Goal: Information Seeking & Learning: Learn about a topic

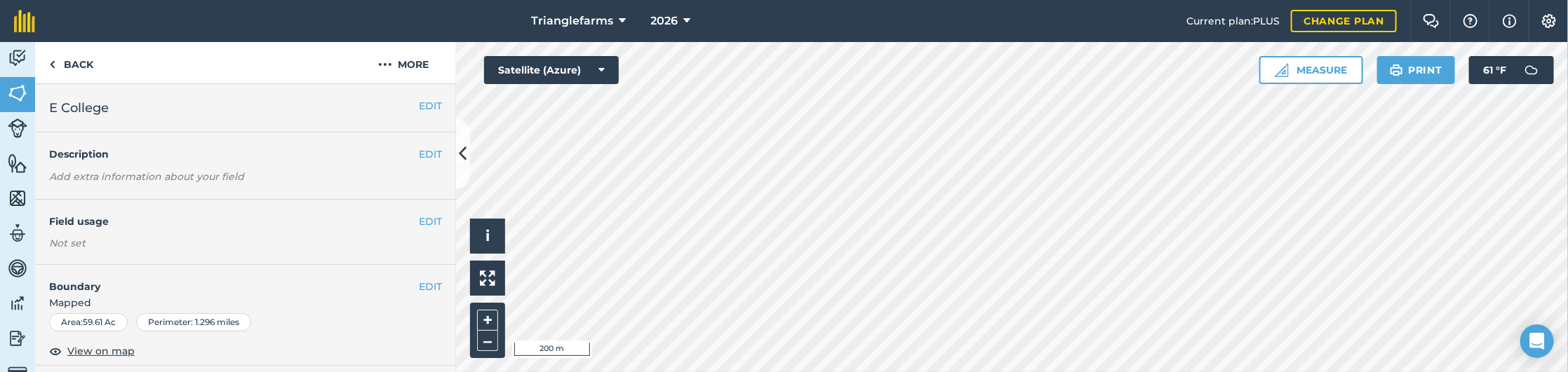
scroll to position [319, 0]
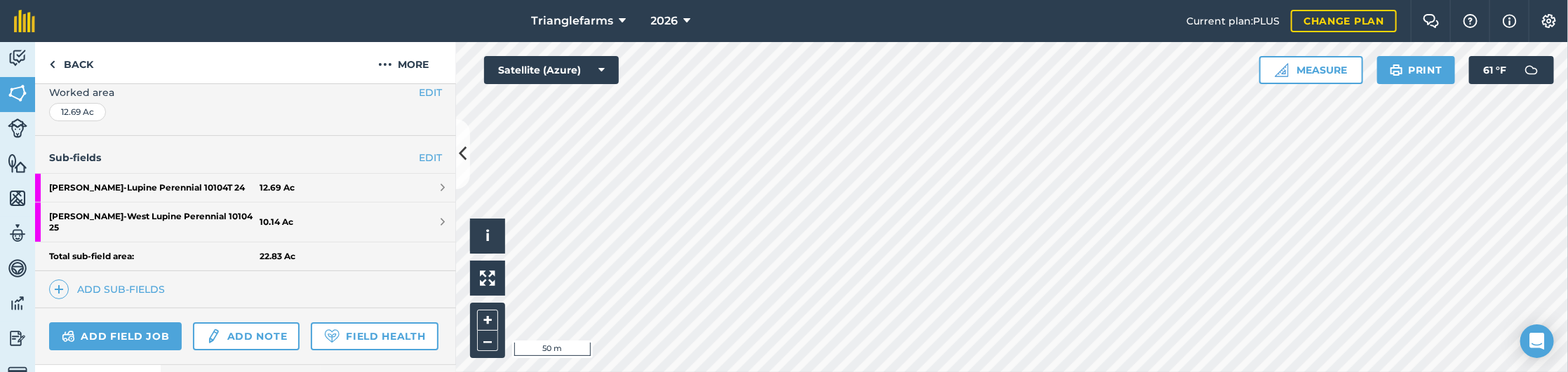
scroll to position [285, 0]
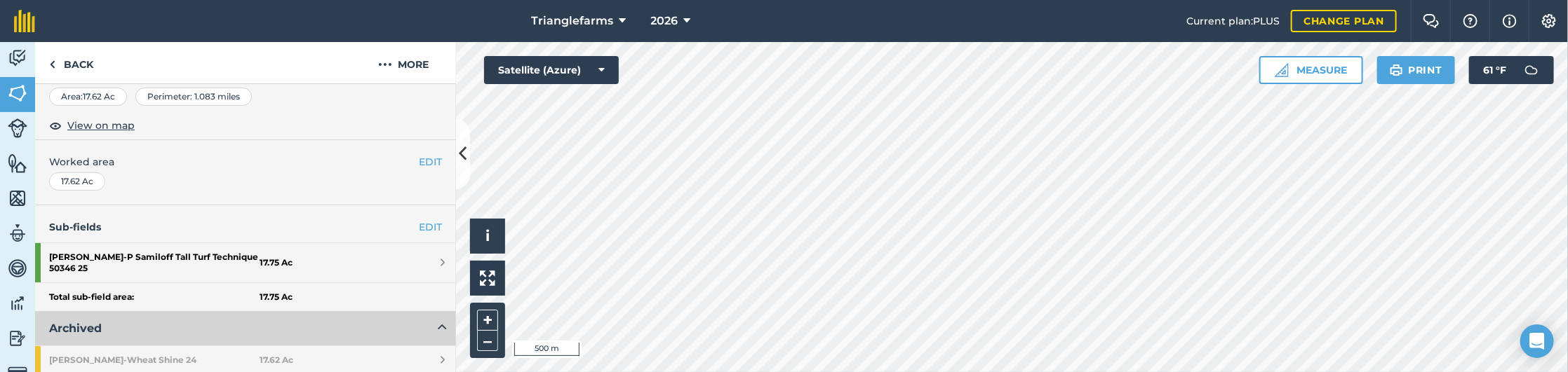
scroll to position [254, 0]
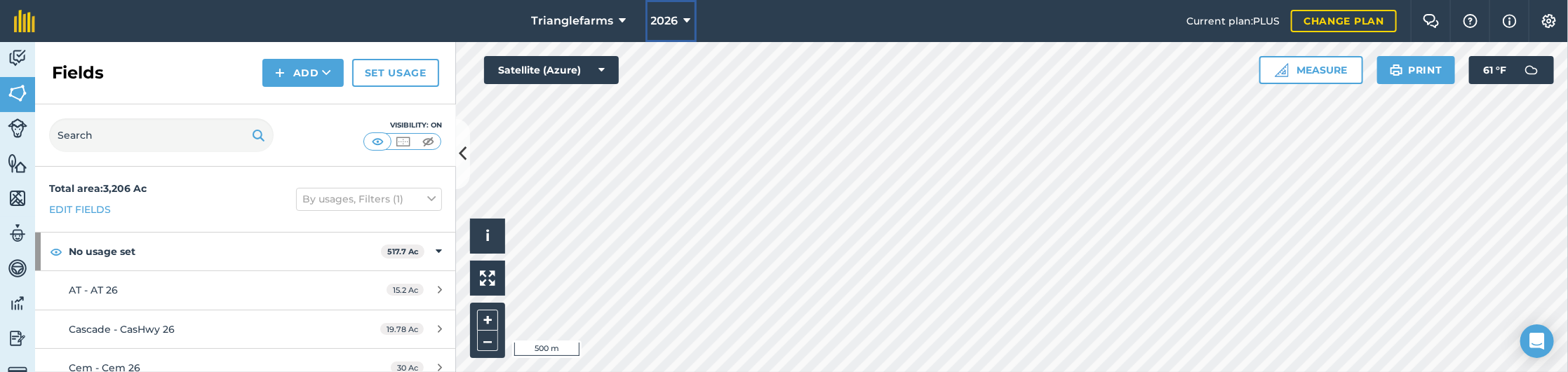
click at [653, 14] on span "2026" at bounding box center [665, 21] width 27 height 17
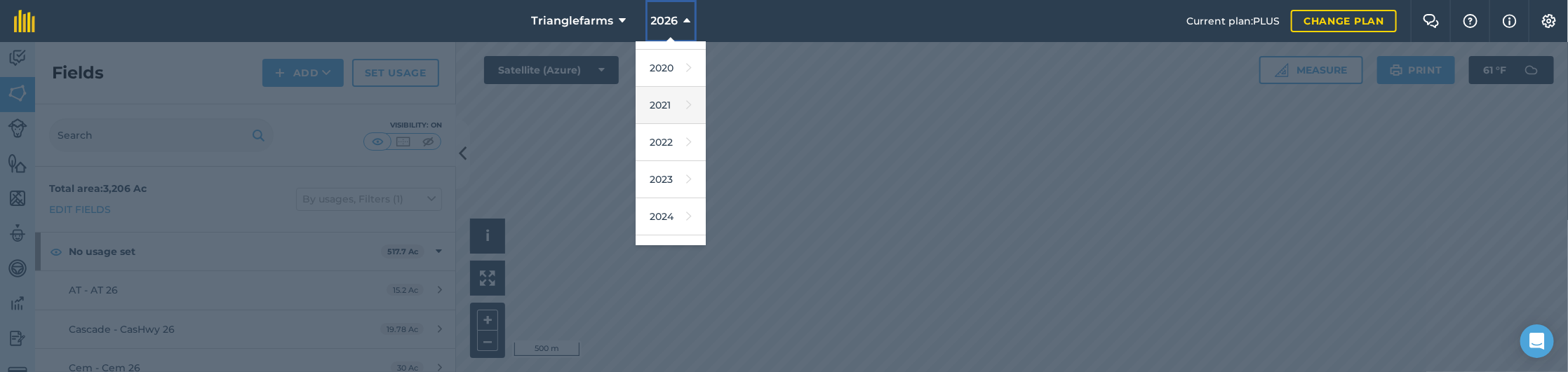
scroll to position [127, 0]
click at [657, 219] on link "2025" at bounding box center [670, 231] width 70 height 37
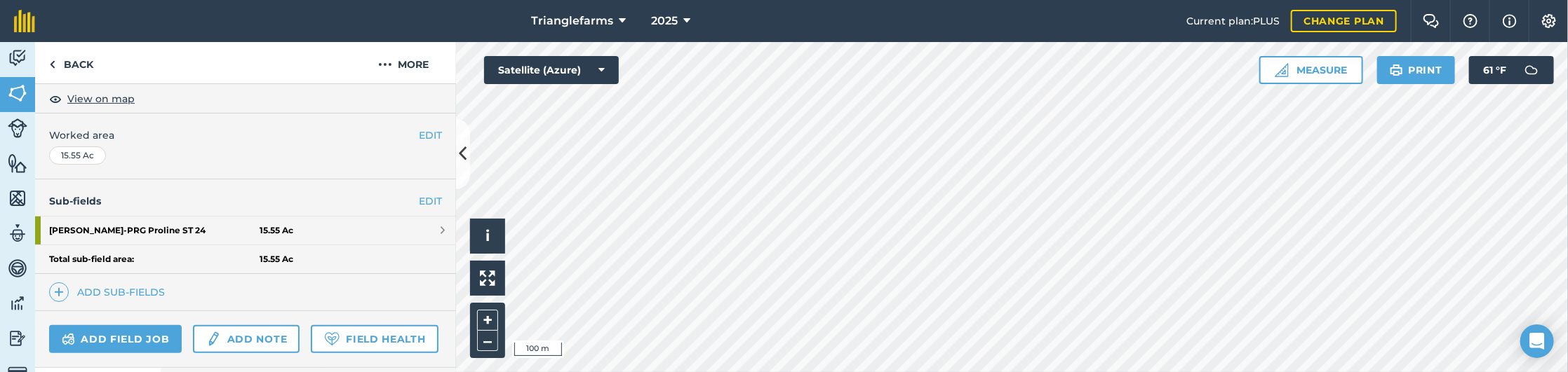
scroll to position [254, 0]
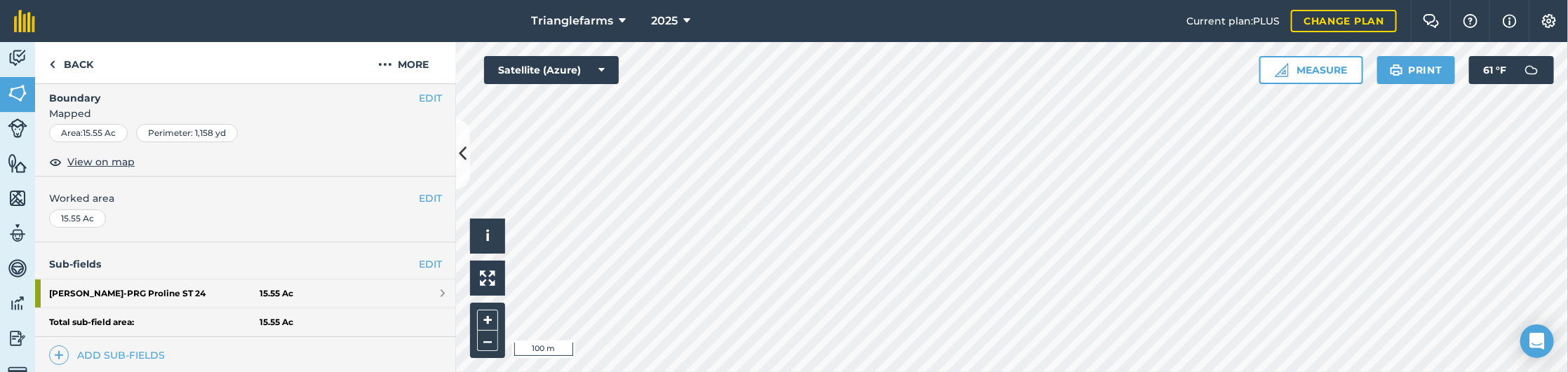
scroll to position [127, 0]
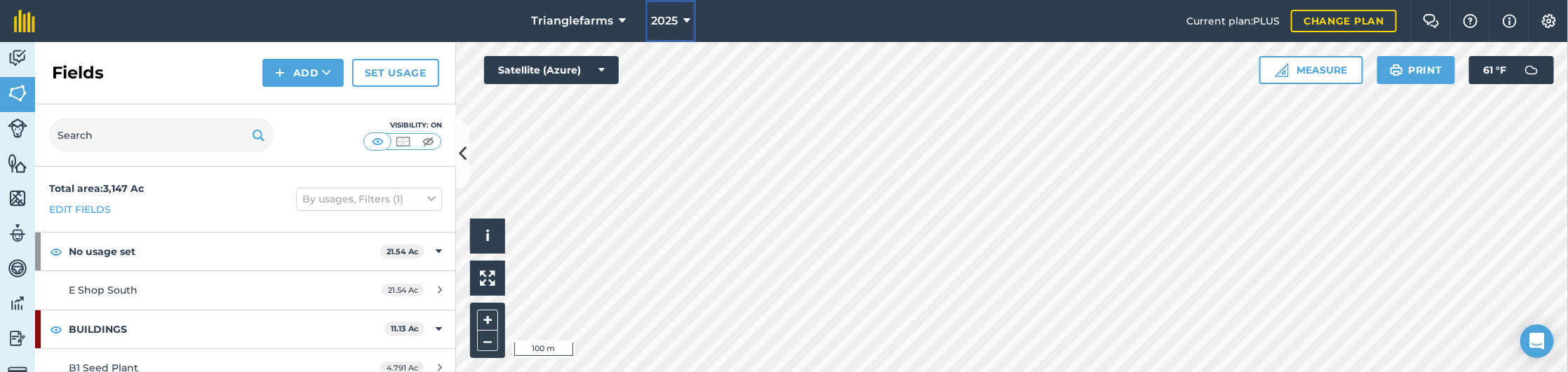
click at [674, 16] on span "2025" at bounding box center [664, 21] width 27 height 17
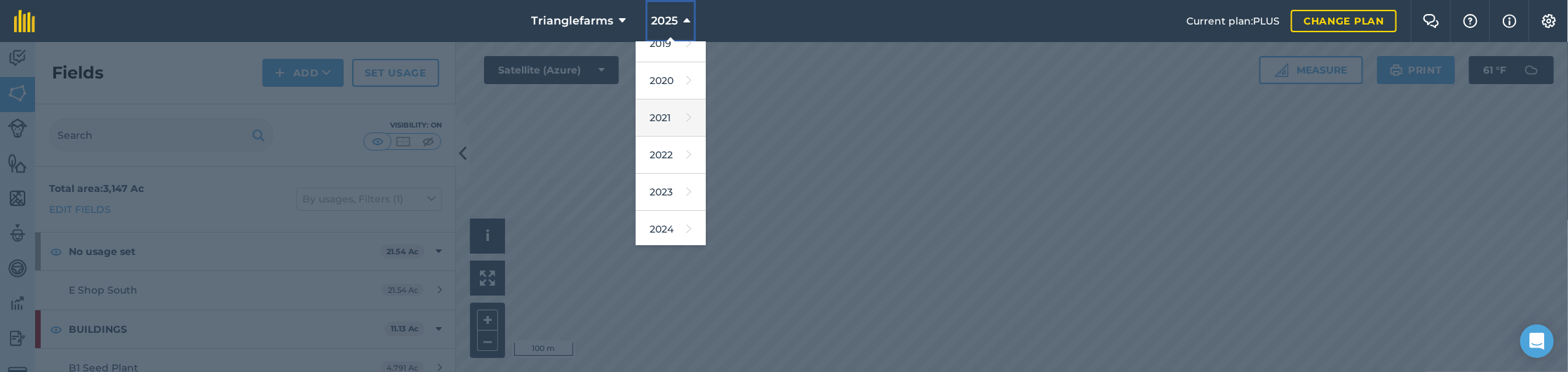
scroll to position [191, 0]
click at [670, 200] on link "2026" at bounding box center [670, 205] width 70 height 37
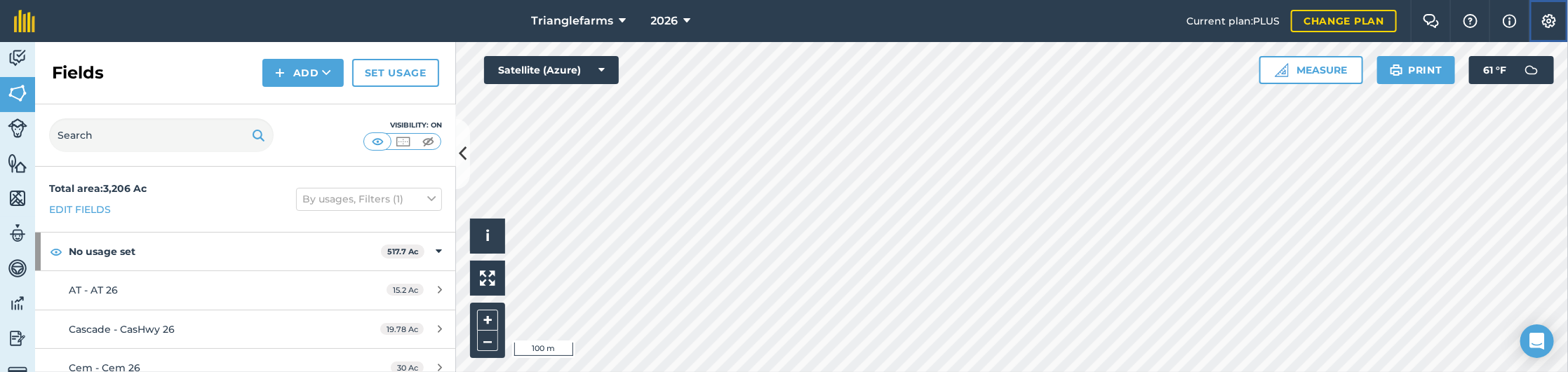
click at [1546, 19] on img at bounding box center [1549, 20] width 17 height 14
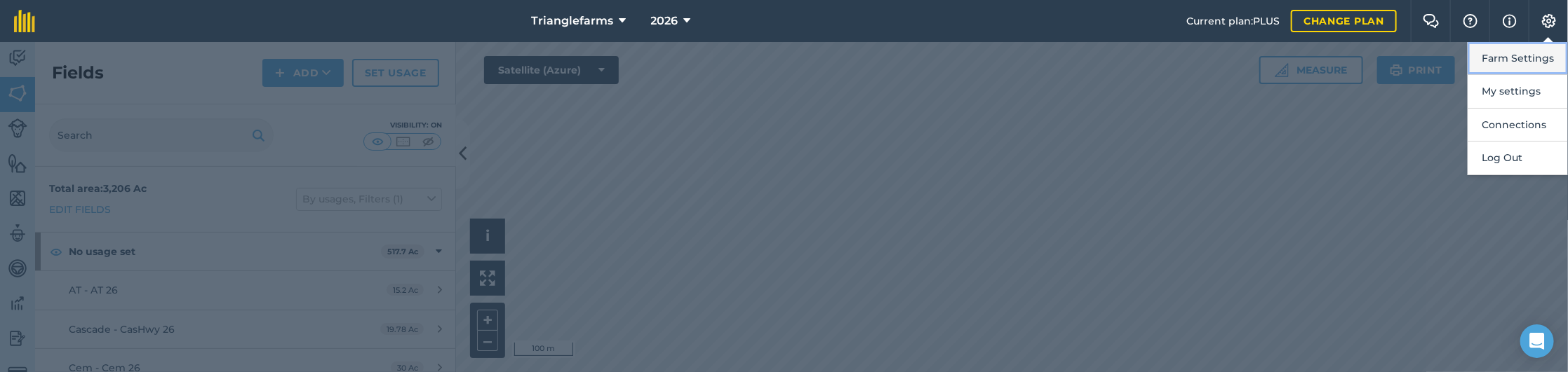
click at [1518, 66] on button "Farm Settings" at bounding box center [1518, 58] width 100 height 33
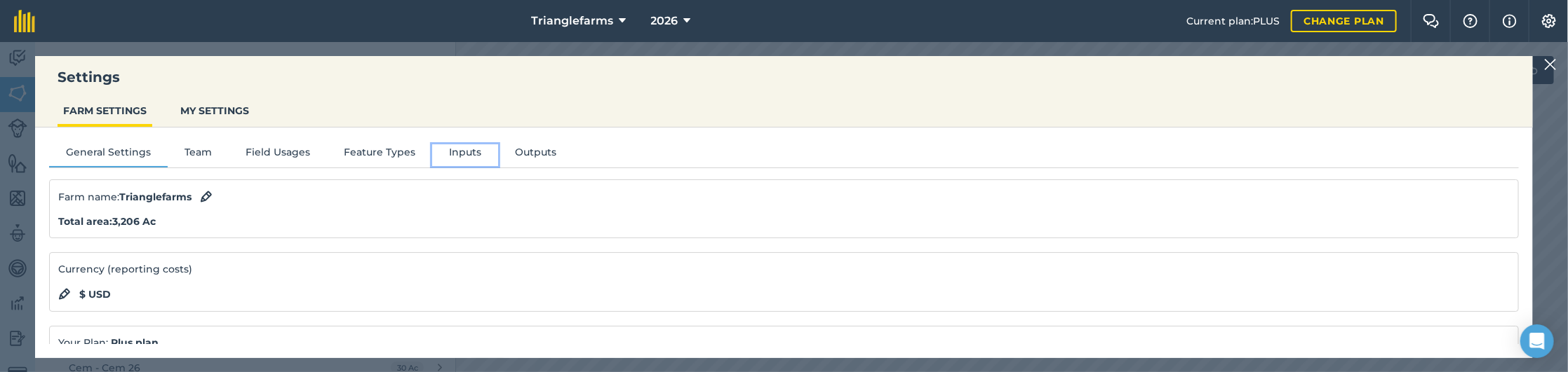
click at [467, 153] on button "Inputs" at bounding box center [464, 154] width 66 height 21
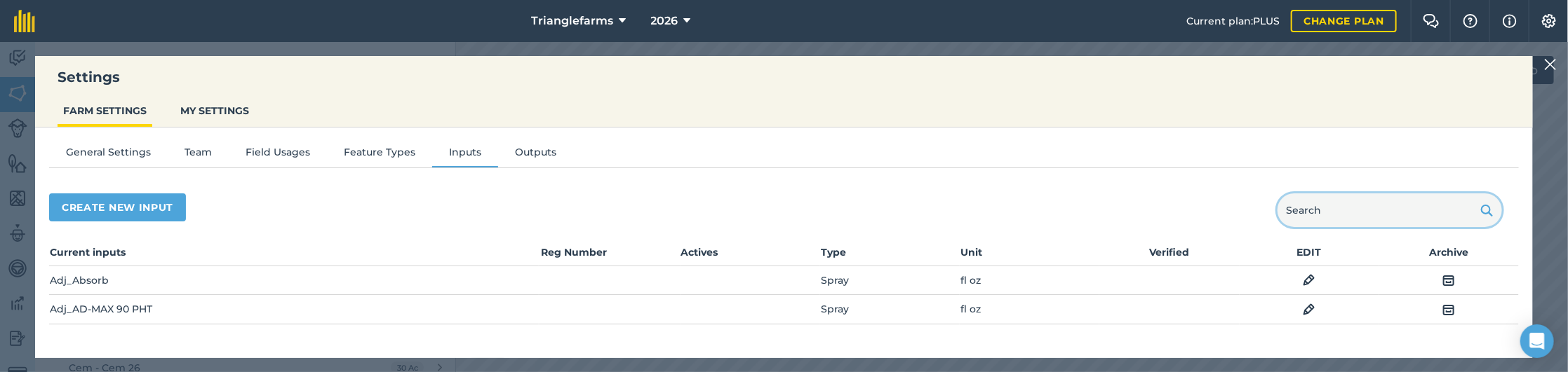
click at [1321, 218] on input "text" at bounding box center [1389, 210] width 224 height 34
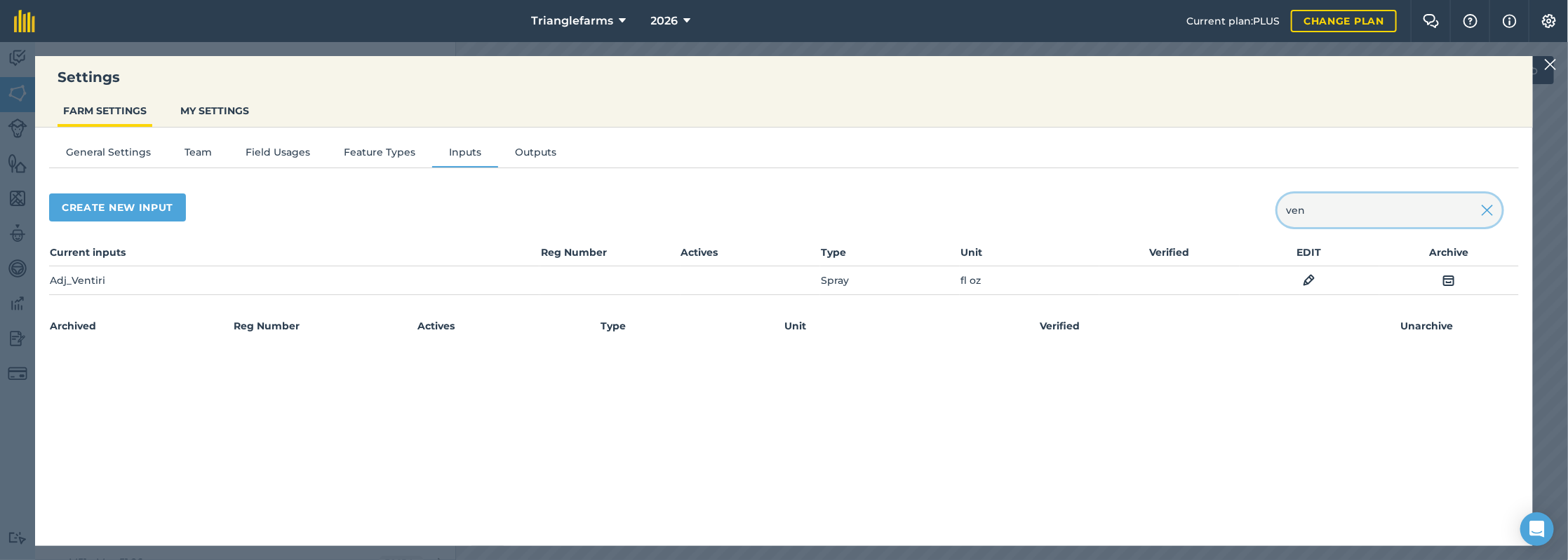
type input "ven"
click at [1310, 280] on img at bounding box center [1309, 280] width 13 height 17
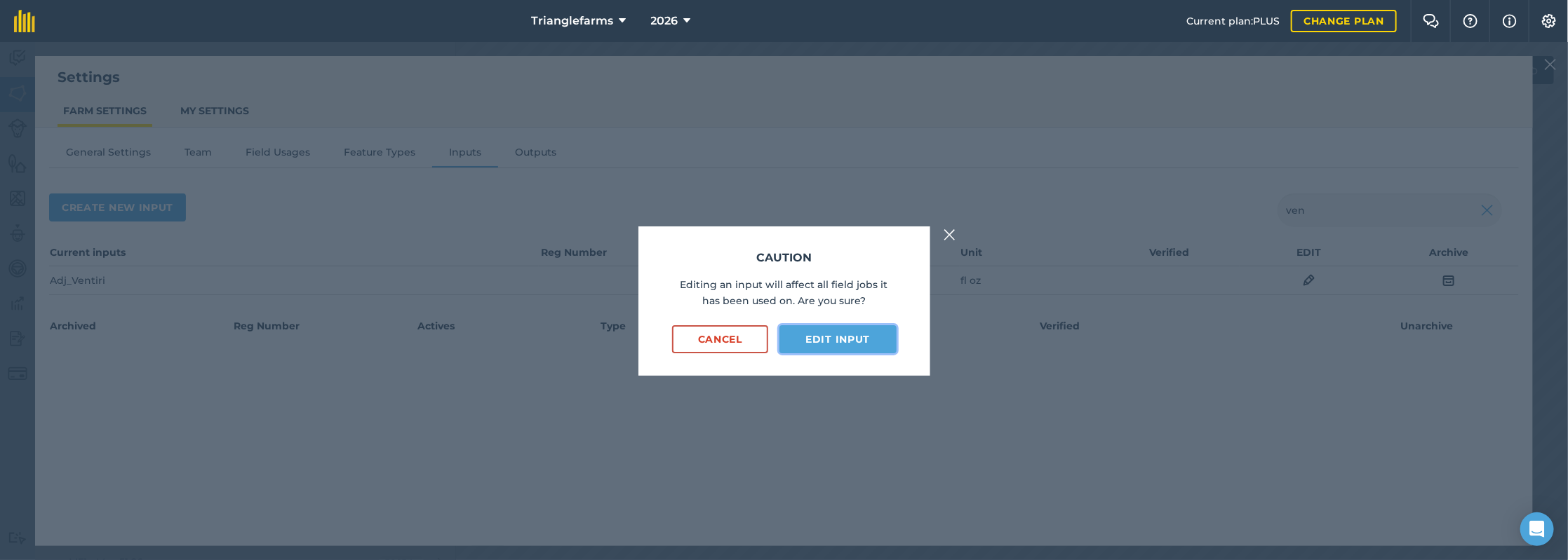
click at [847, 342] on button "Edit input" at bounding box center [837, 339] width 116 height 28
select select "FLUID_OUNCES"
select select "SPRAY"
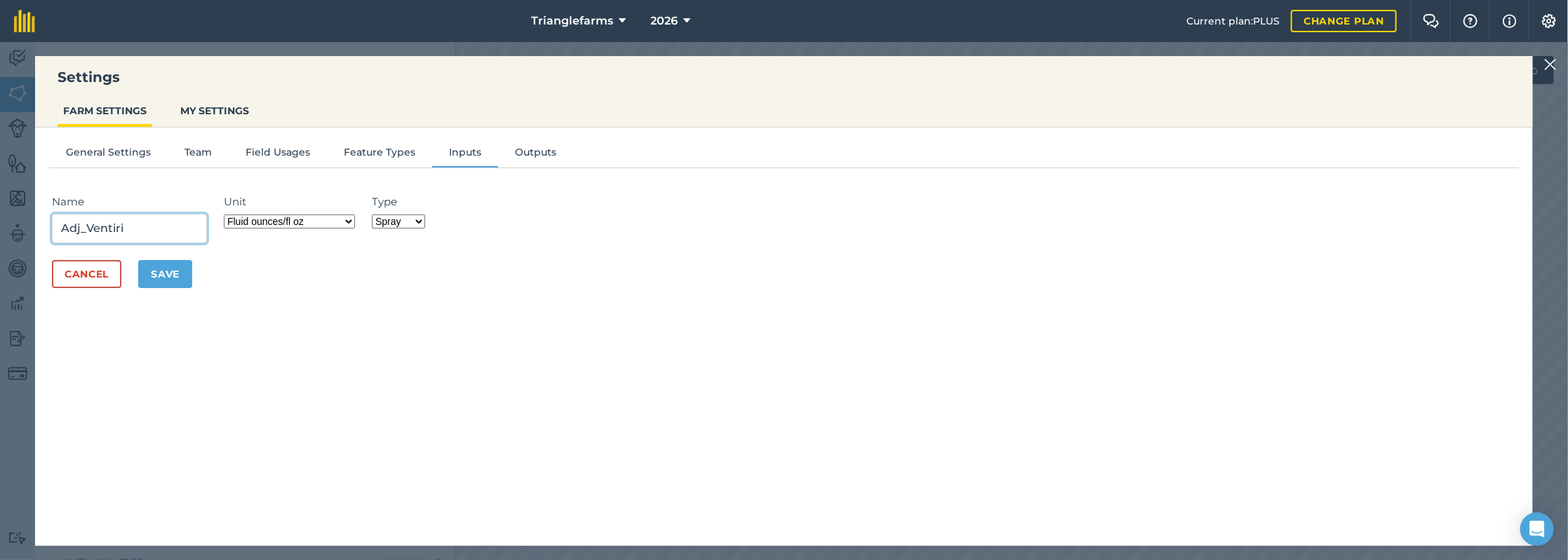
click at [114, 224] on input "Adj_Ventiri" at bounding box center [129, 228] width 155 height 30
type input "Adj_Venturi"
click at [167, 274] on button "Save" at bounding box center [165, 274] width 54 height 28
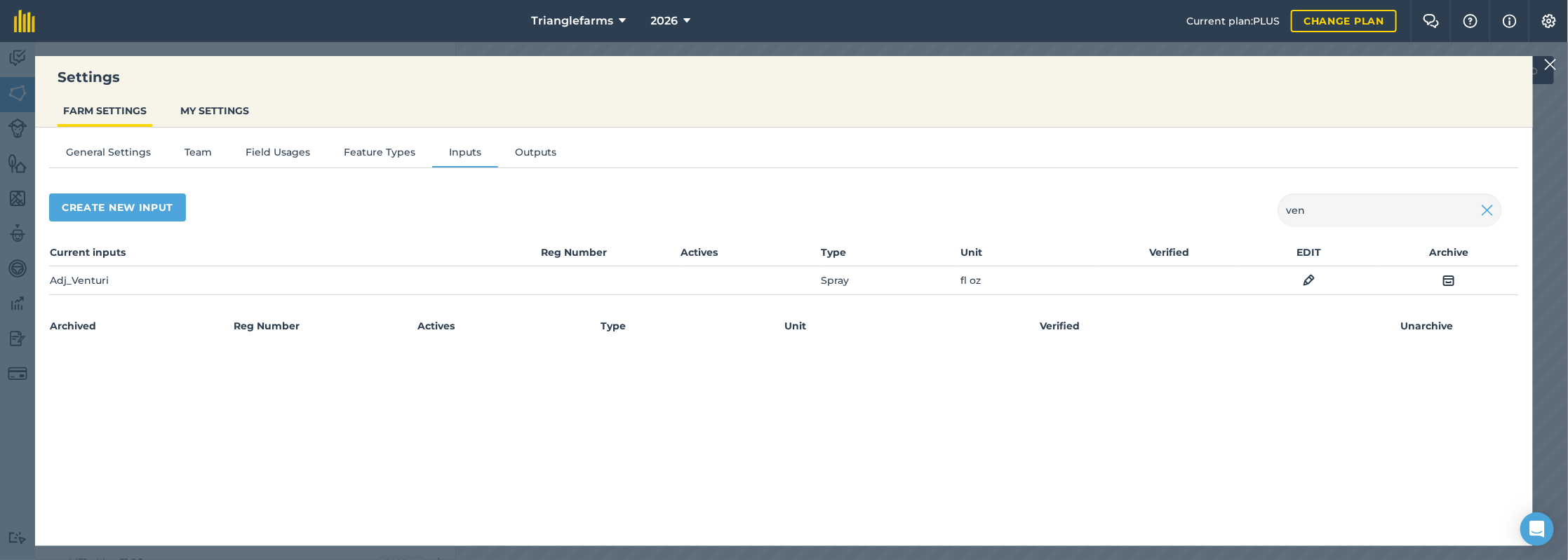
click at [1551, 64] on img at bounding box center [1551, 64] width 13 height 17
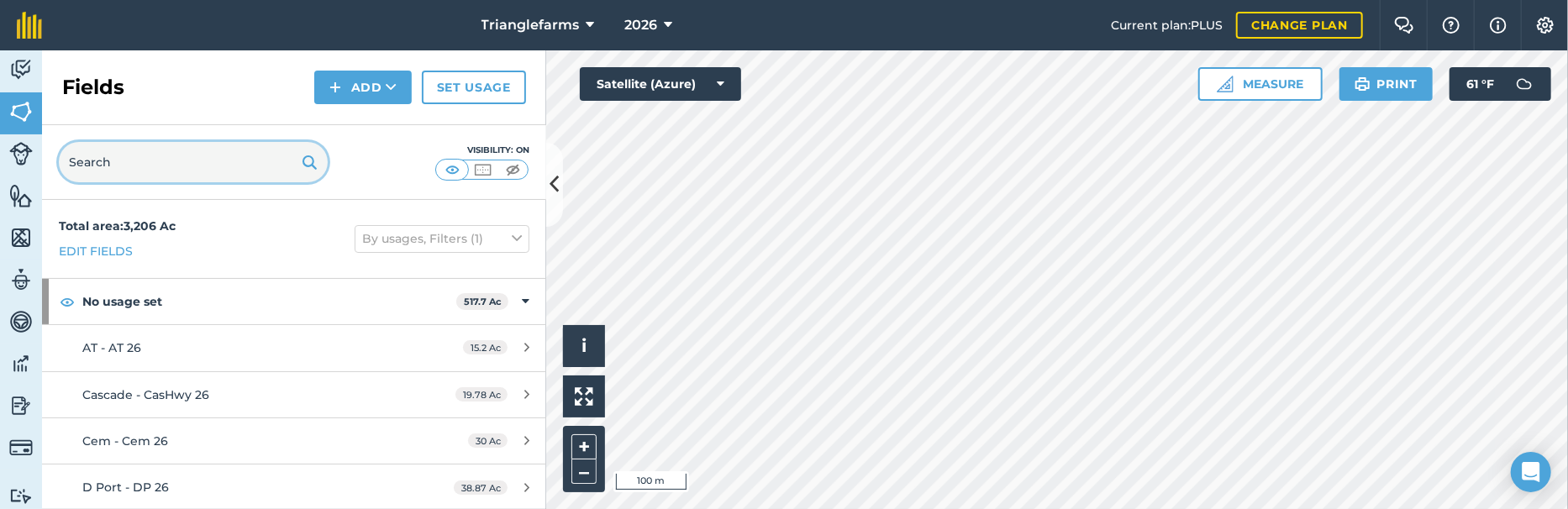
click at [162, 170] on input "text" at bounding box center [193, 162] width 269 height 41
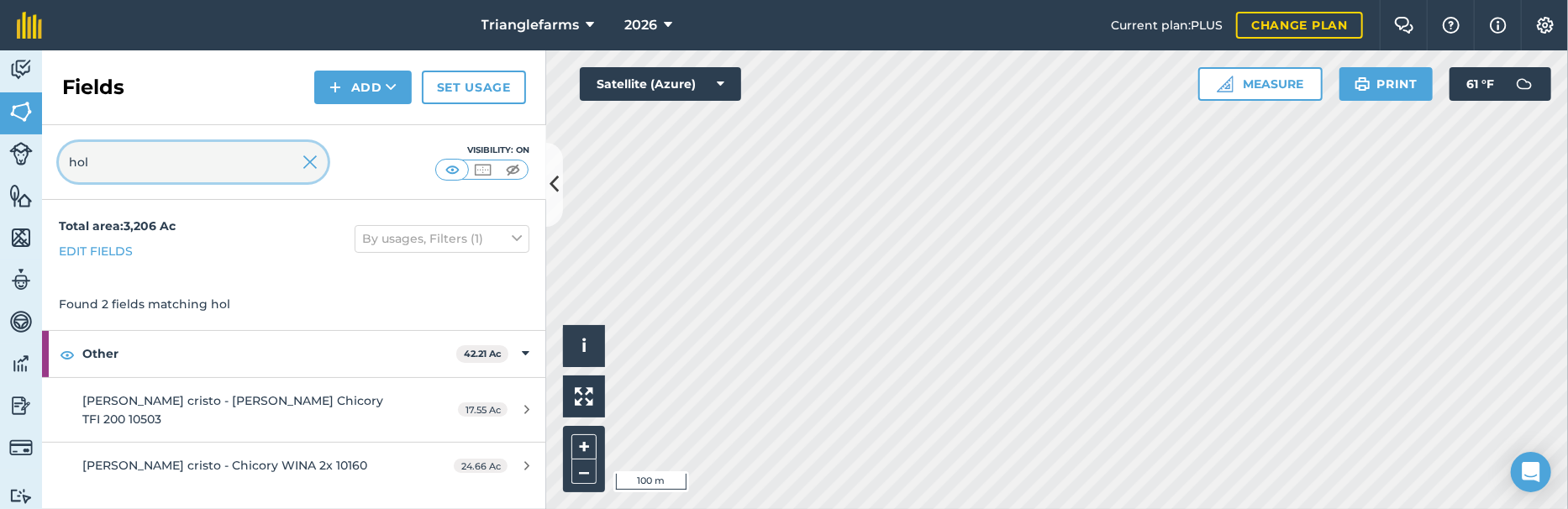
type input "[PERSON_NAME]"
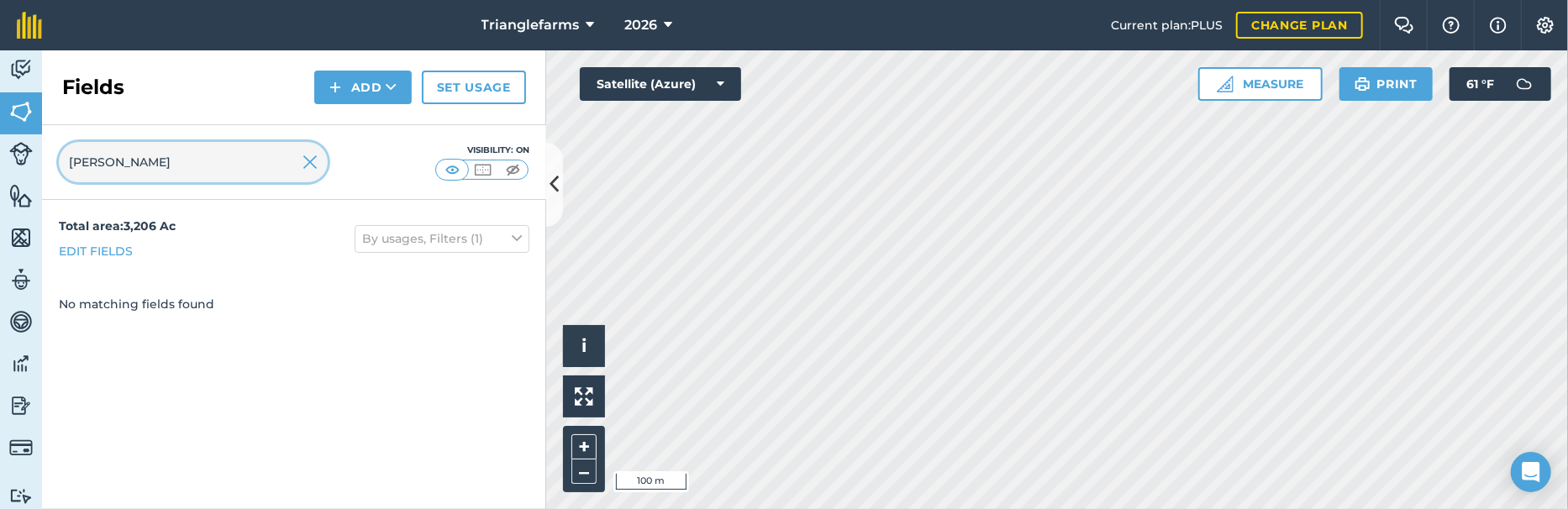
click at [200, 168] on input "[PERSON_NAME]" at bounding box center [193, 162] width 269 height 41
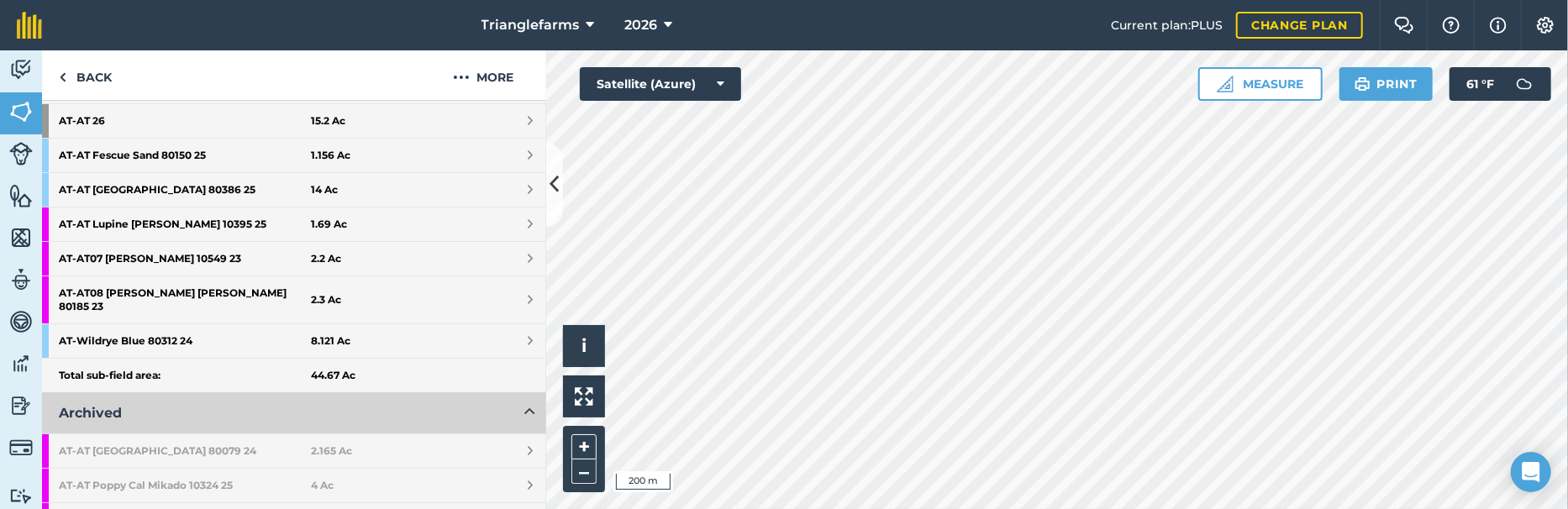
scroll to position [382, 0]
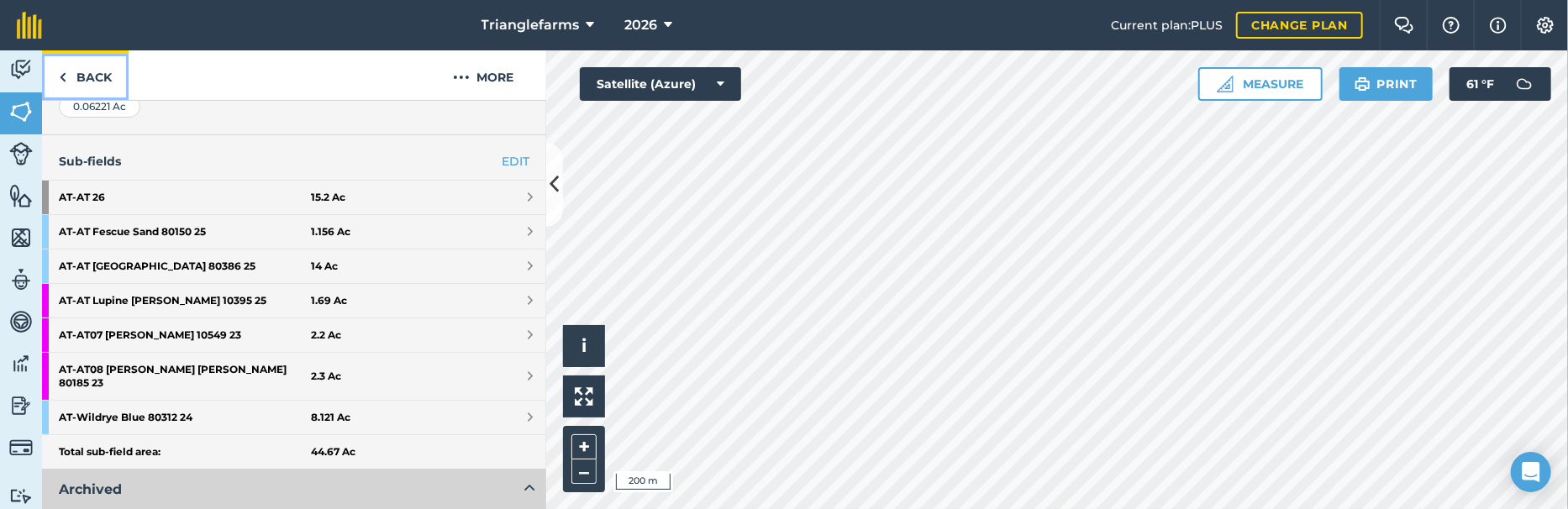
click at [107, 73] on link "Back" at bounding box center [86, 74] width 86 height 49
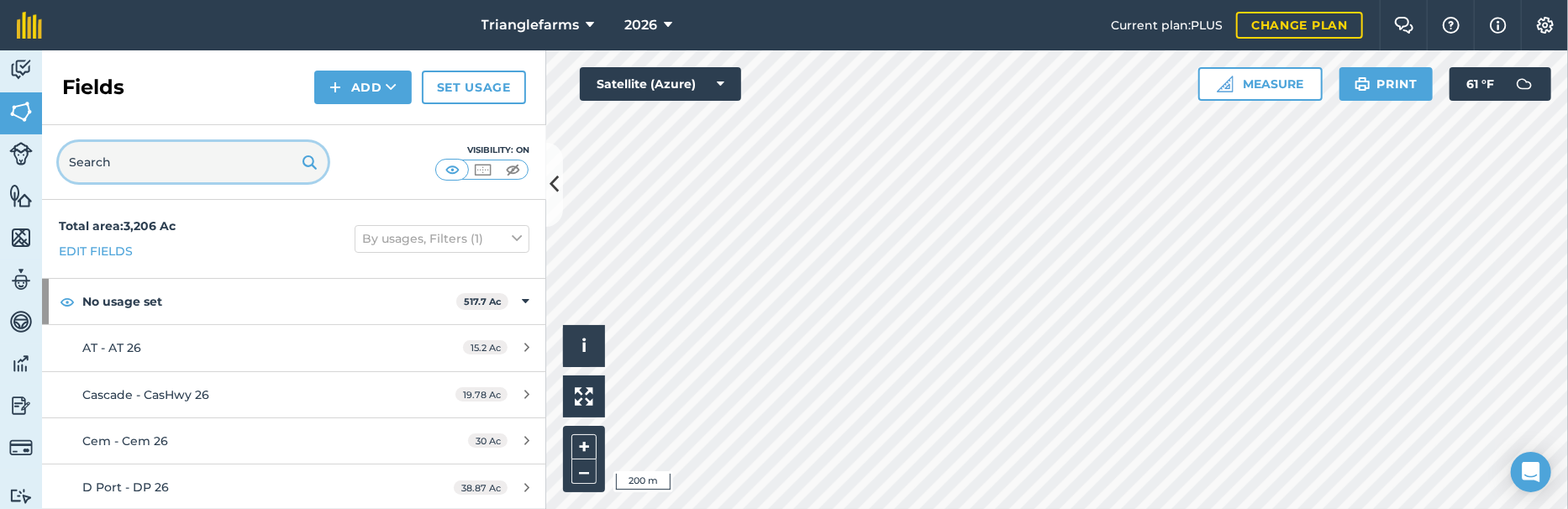
click at [133, 169] on input "text" at bounding box center [193, 162] width 269 height 41
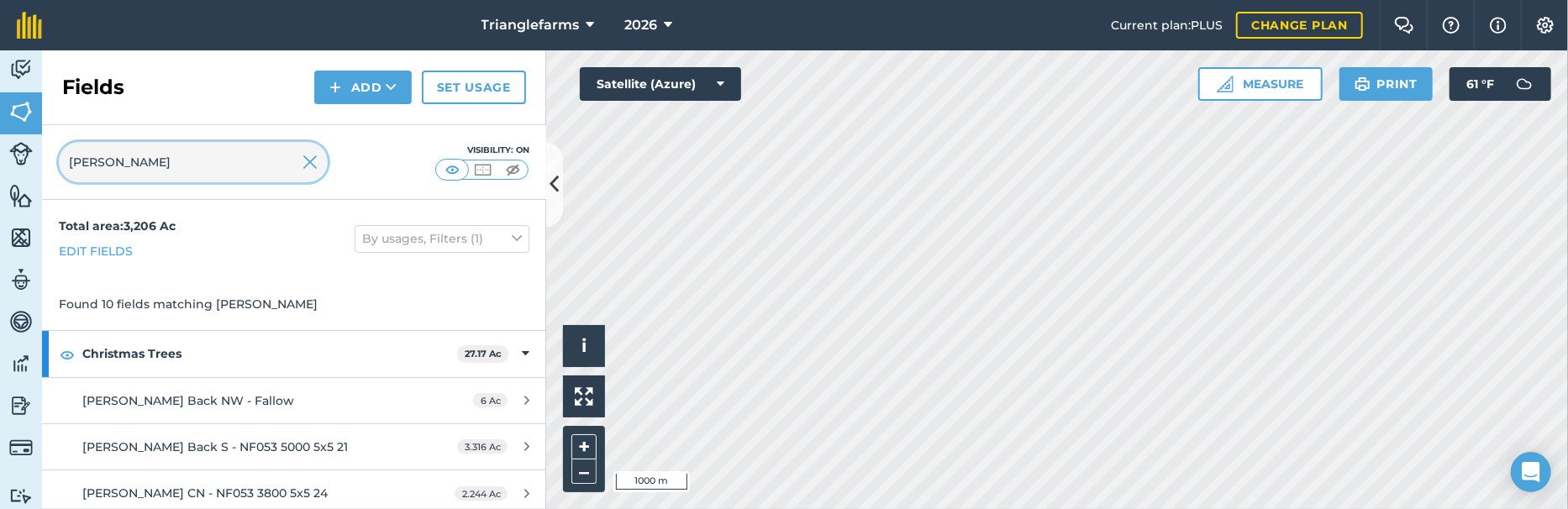
type input "[PERSON_NAME]"
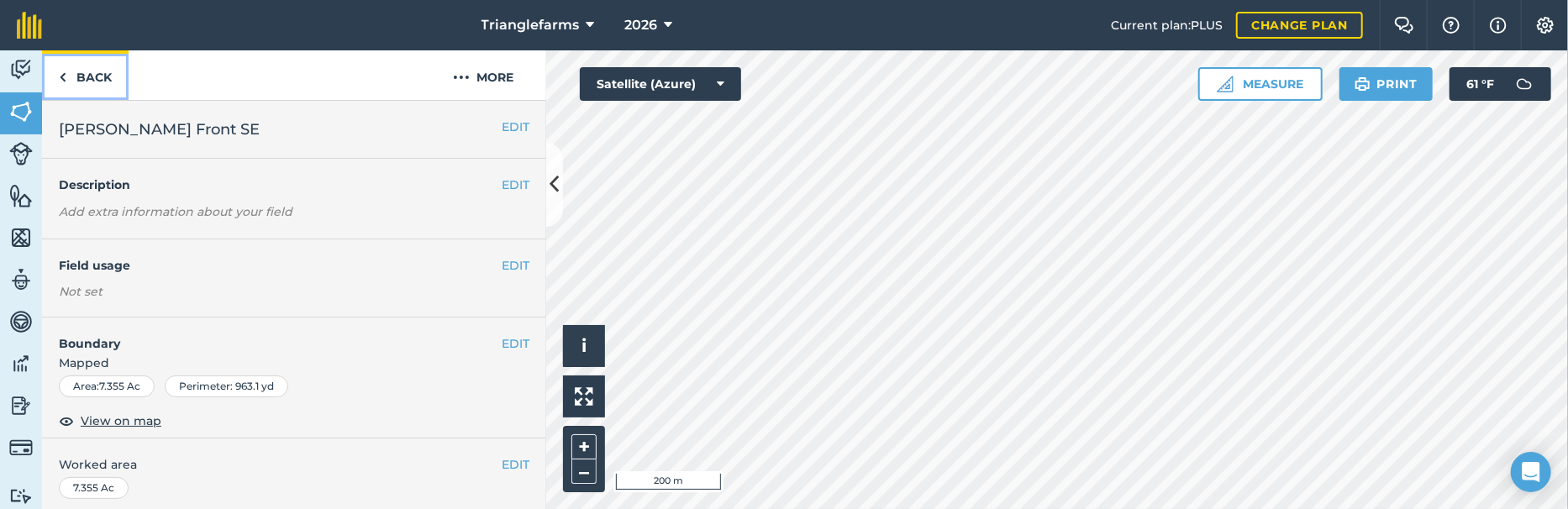
click at [76, 76] on link "Back" at bounding box center [86, 74] width 86 height 49
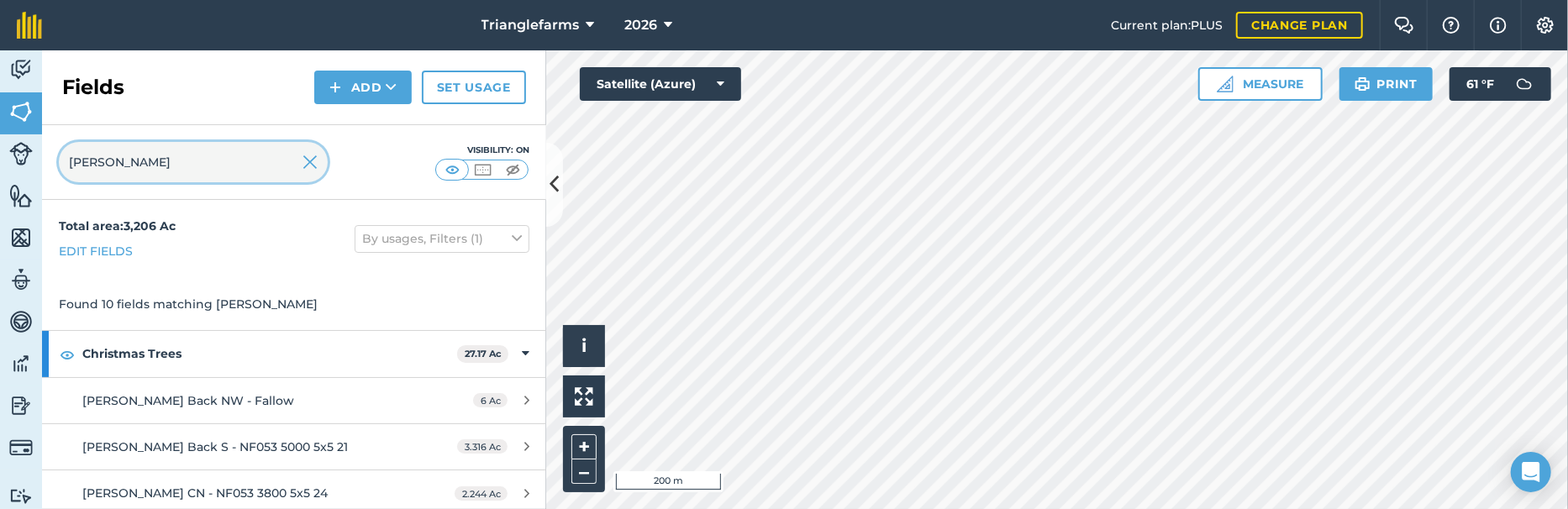
click at [124, 159] on input "[PERSON_NAME]" at bounding box center [193, 162] width 269 height 41
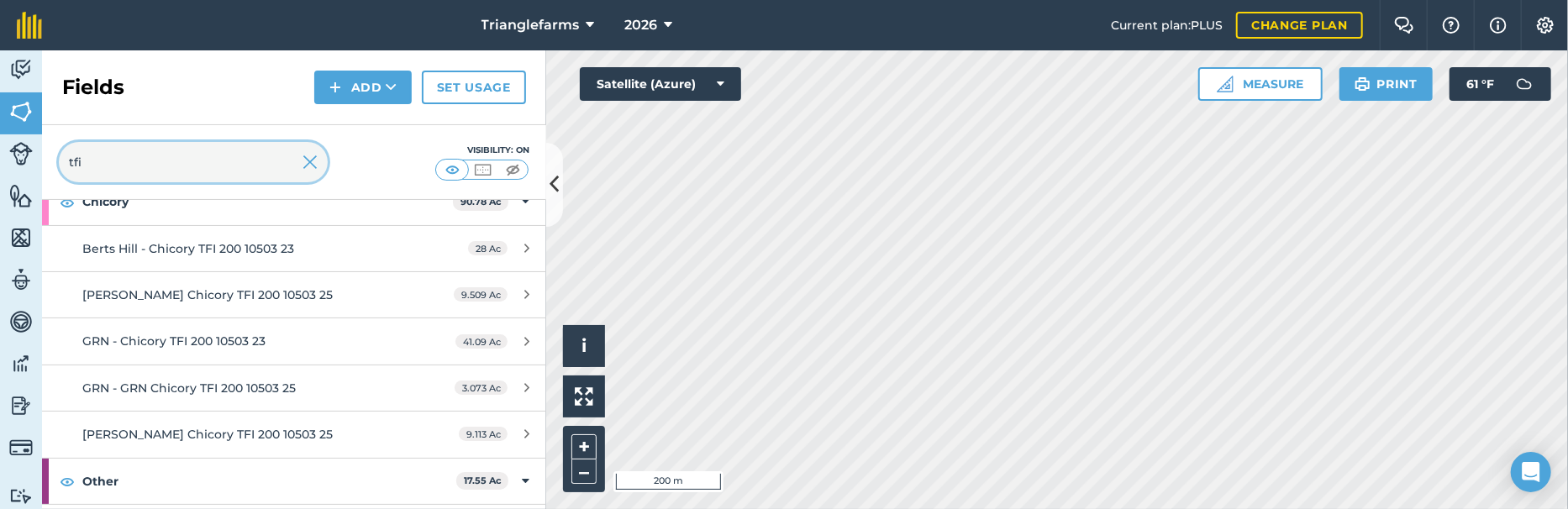
scroll to position [211, 0]
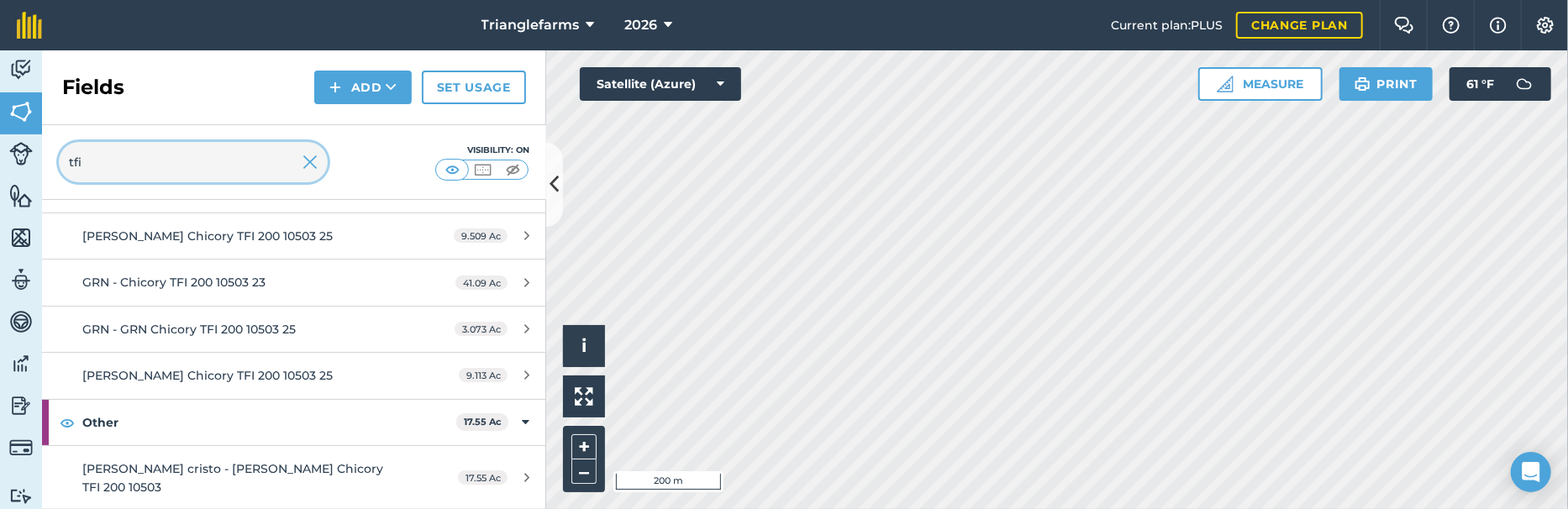
type input "tfi"
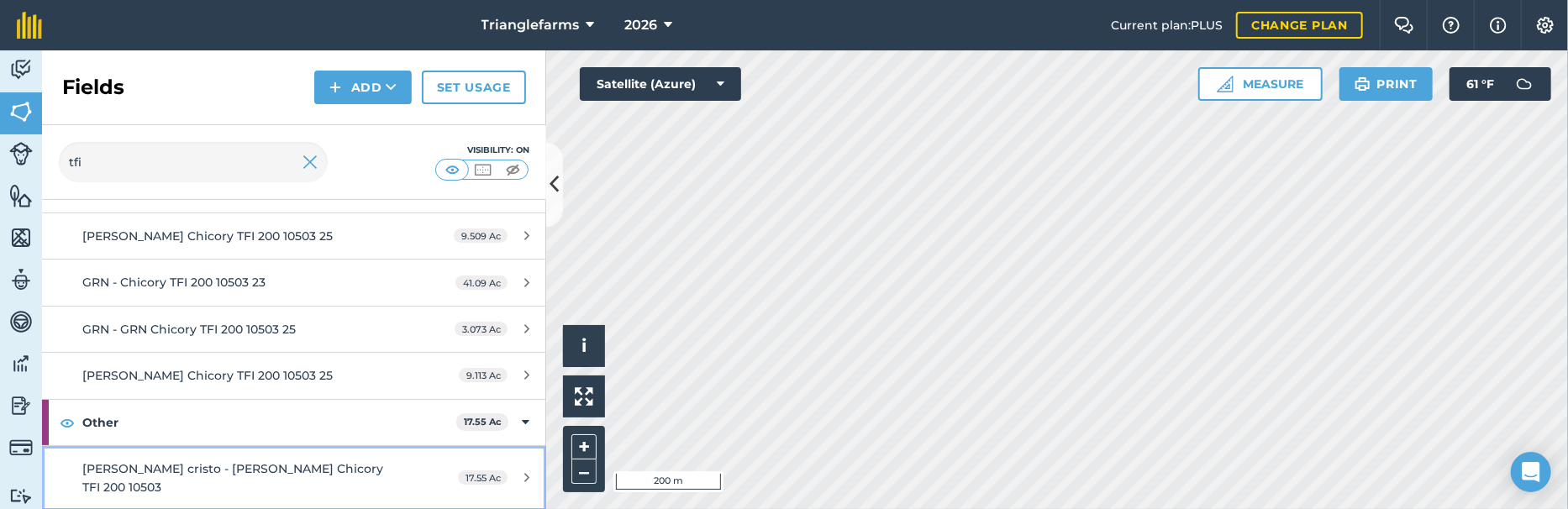
click at [162, 446] on span "[PERSON_NAME] cristo - [PERSON_NAME] Chicory TFI 200 10503" at bounding box center [232, 478] width 301 height 34
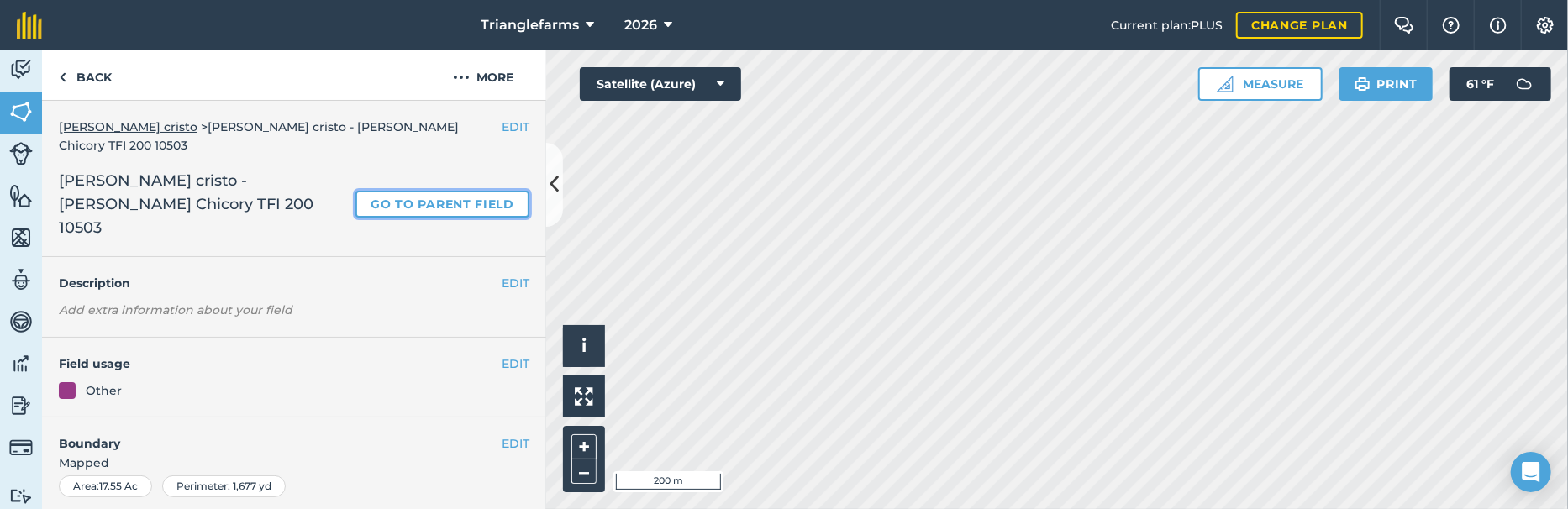
click at [439, 193] on link "Go to parent field" at bounding box center [441, 204] width 174 height 27
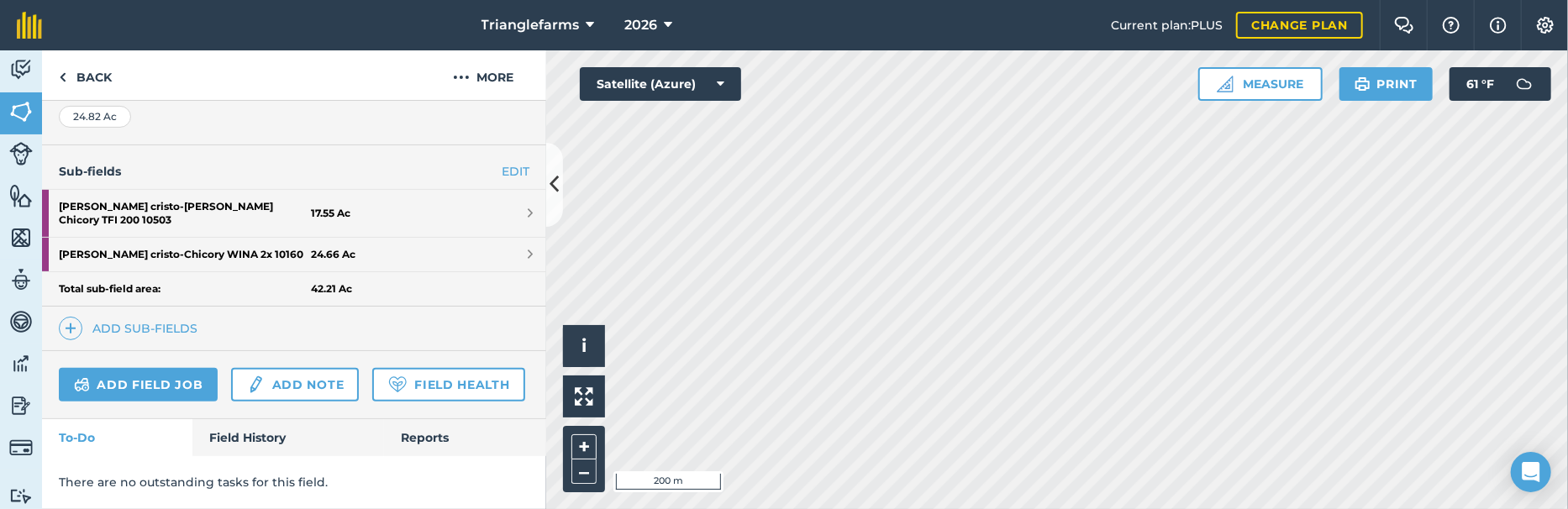
scroll to position [418, 0]
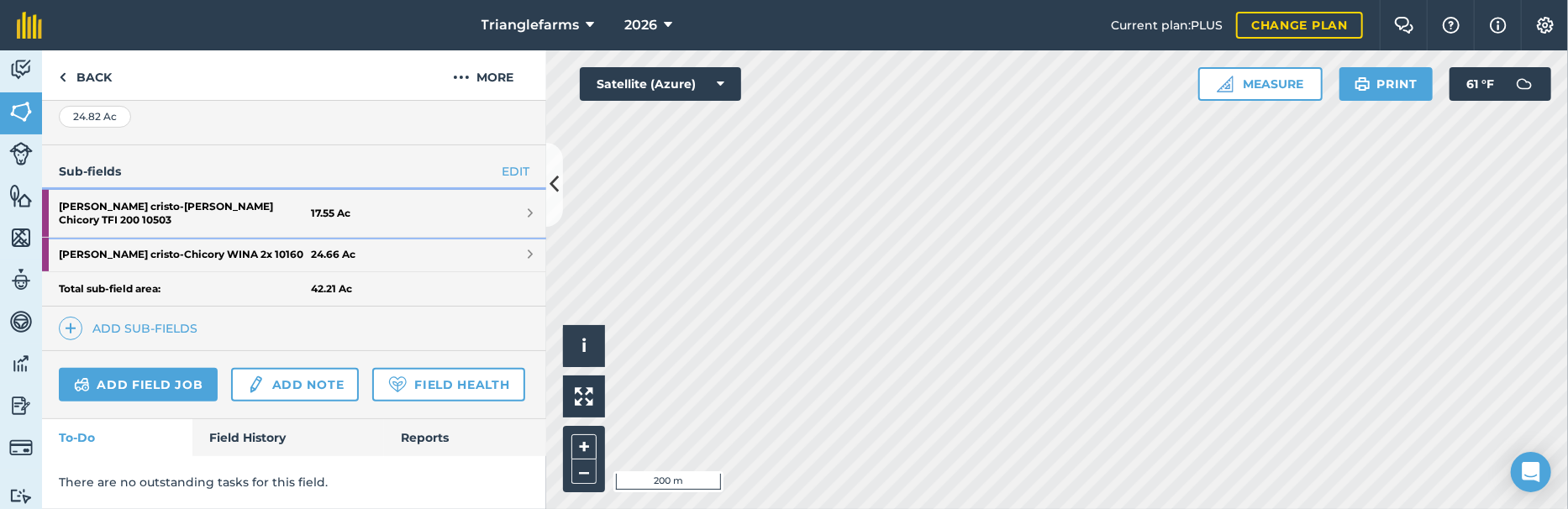
click at [214, 190] on strong "[PERSON_NAME] cristo - [PERSON_NAME] Chicory TFI 200 10503" at bounding box center [185, 213] width 252 height 47
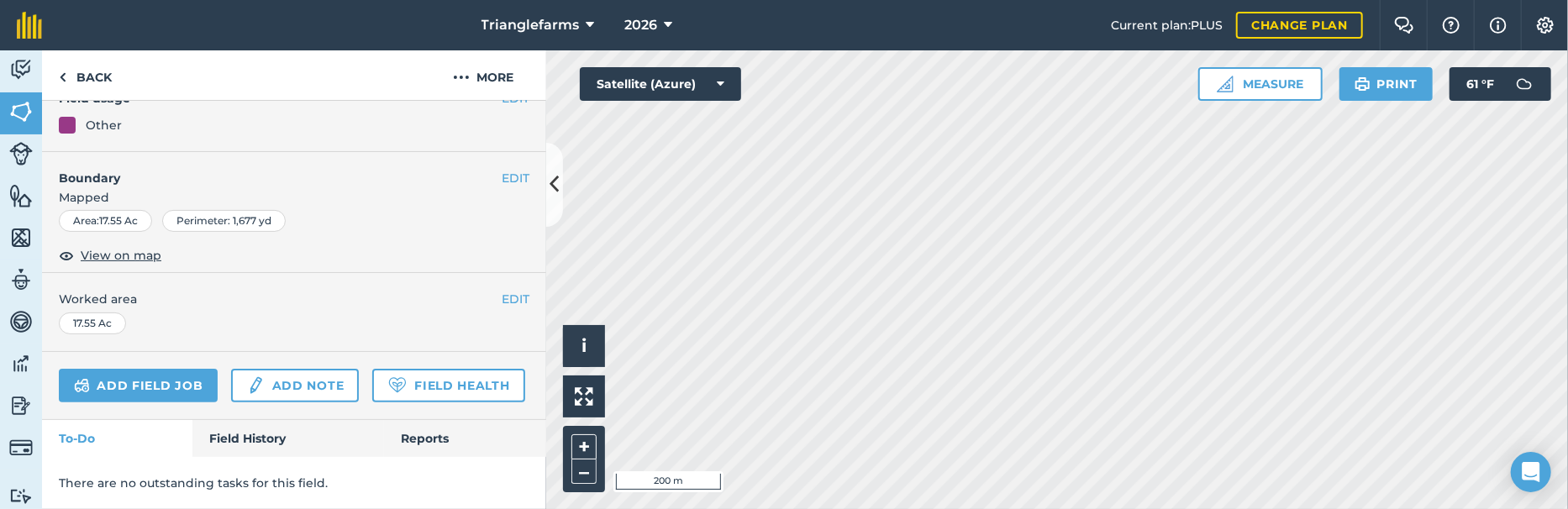
scroll to position [287, 0]
click at [138, 246] on span "View on map" at bounding box center [120, 255] width 80 height 18
click at [86, 95] on link "Back" at bounding box center [86, 74] width 86 height 49
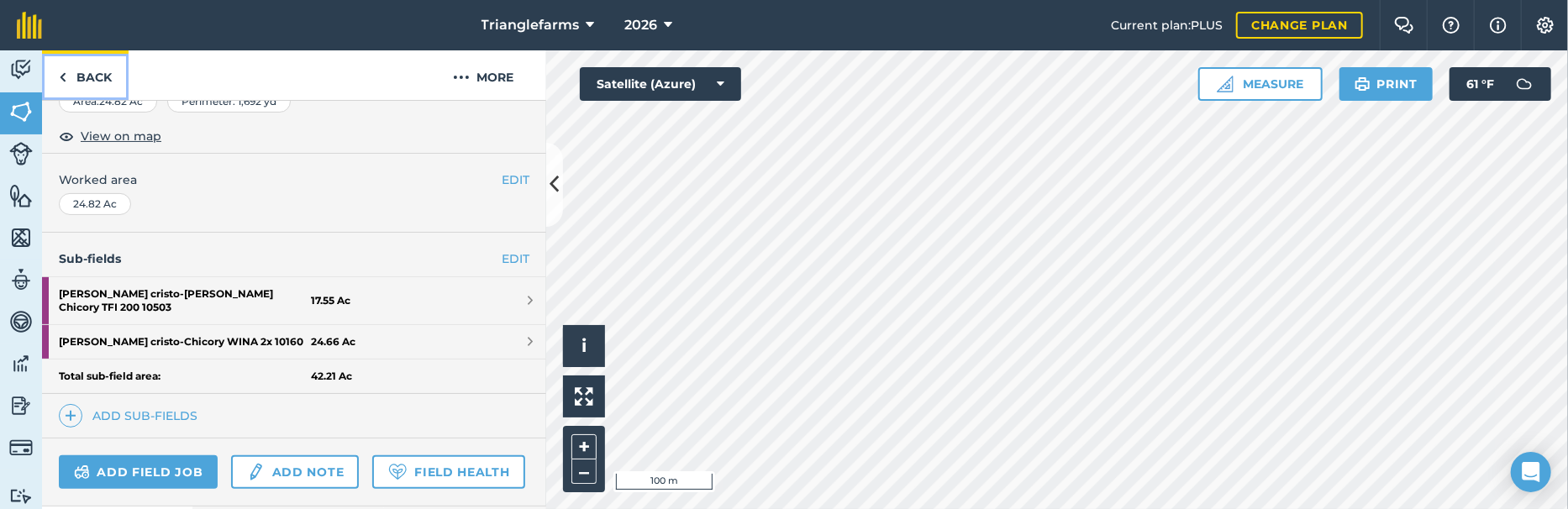
scroll to position [212, 0]
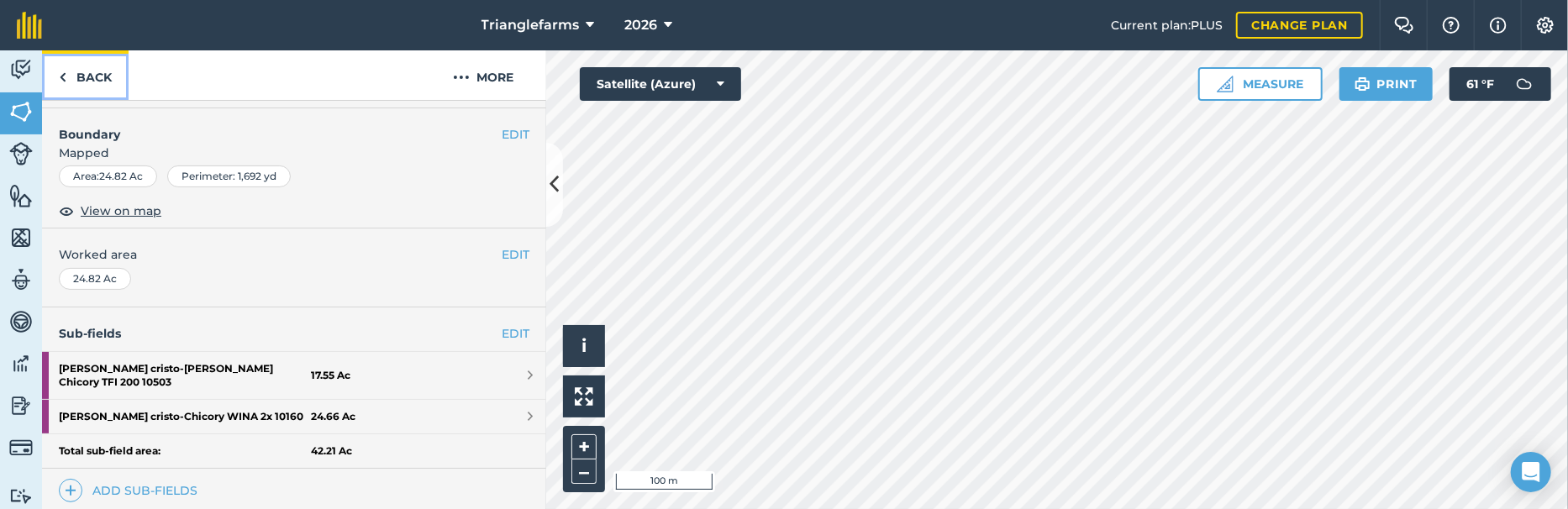
click at [101, 93] on link "Back" at bounding box center [86, 74] width 86 height 49
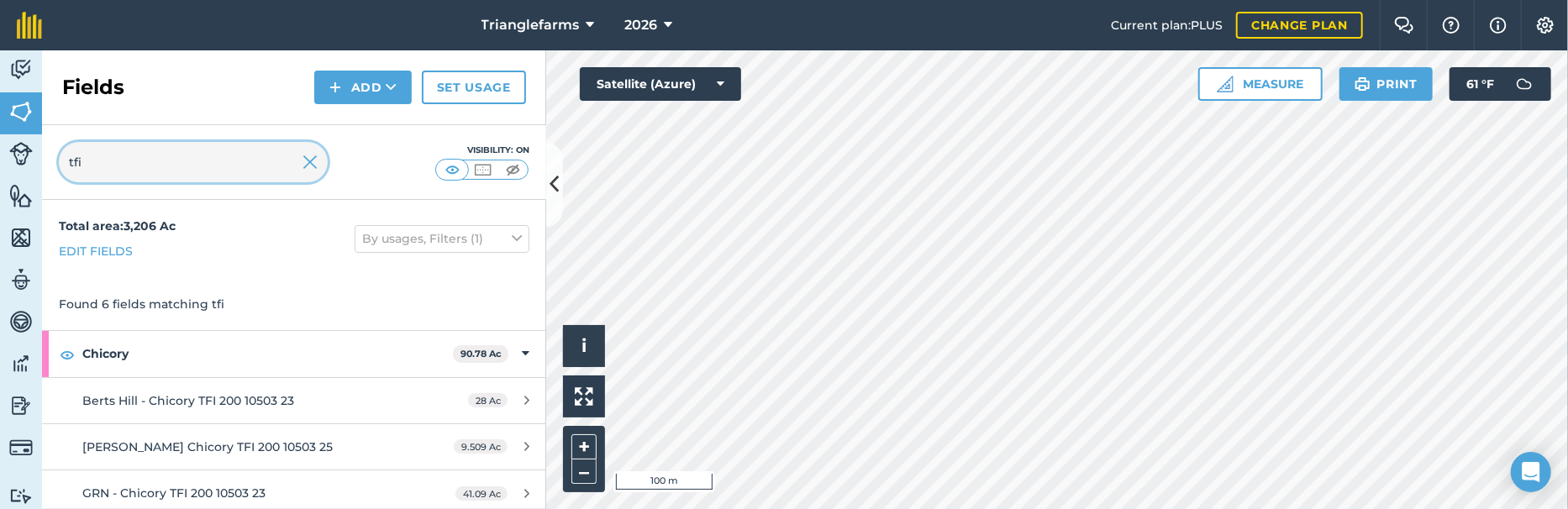
click at [196, 175] on input "tfi" at bounding box center [193, 162] width 269 height 41
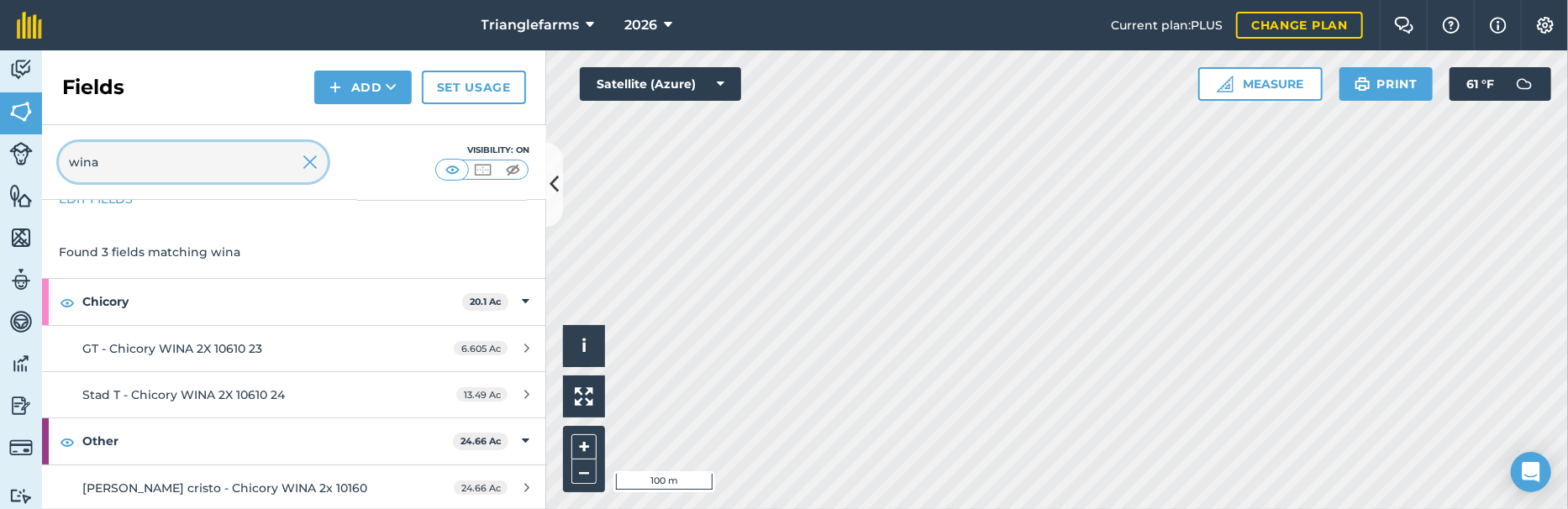
type input "wina"
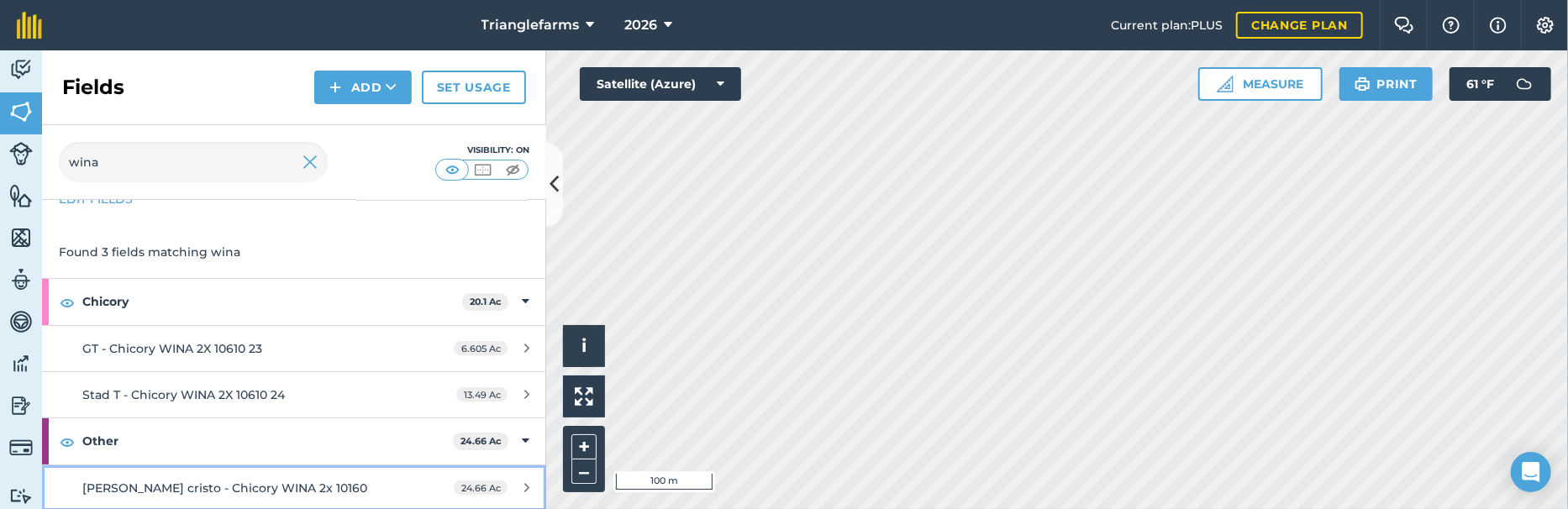
click at [169, 446] on span "[PERSON_NAME] cristo - Chicory WINA 2x 10160" at bounding box center [225, 488] width 285 height 16
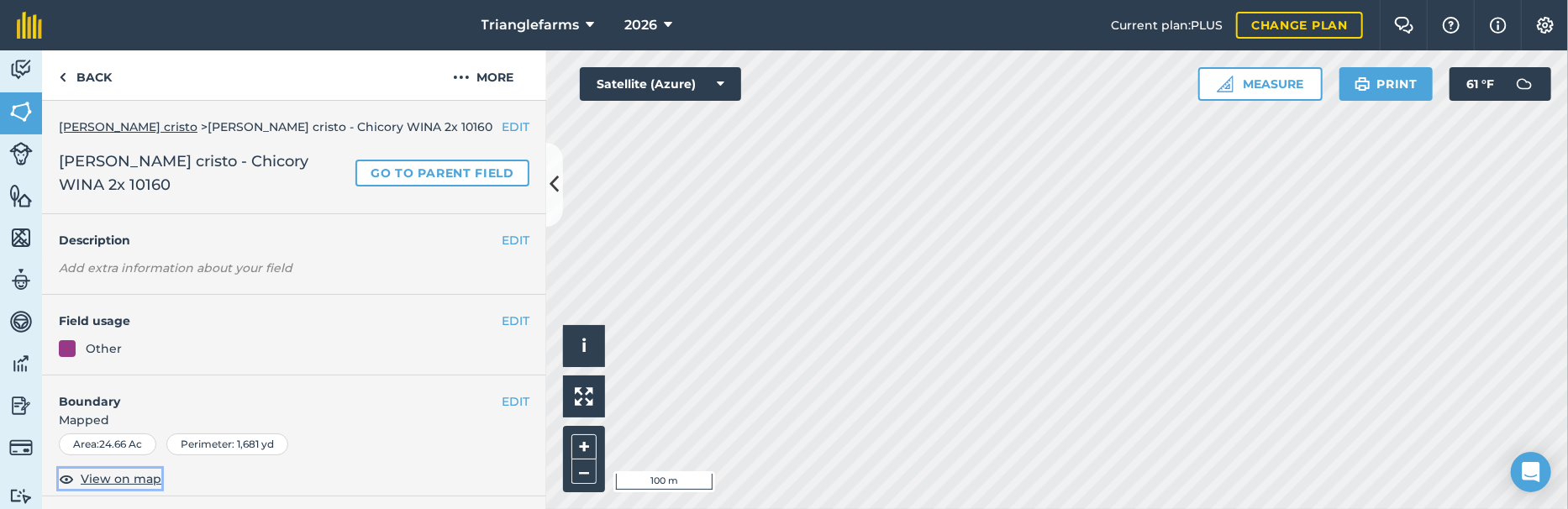
click at [104, 446] on span "View on map" at bounding box center [120, 479] width 80 height 18
click at [92, 80] on link "Back" at bounding box center [86, 74] width 86 height 49
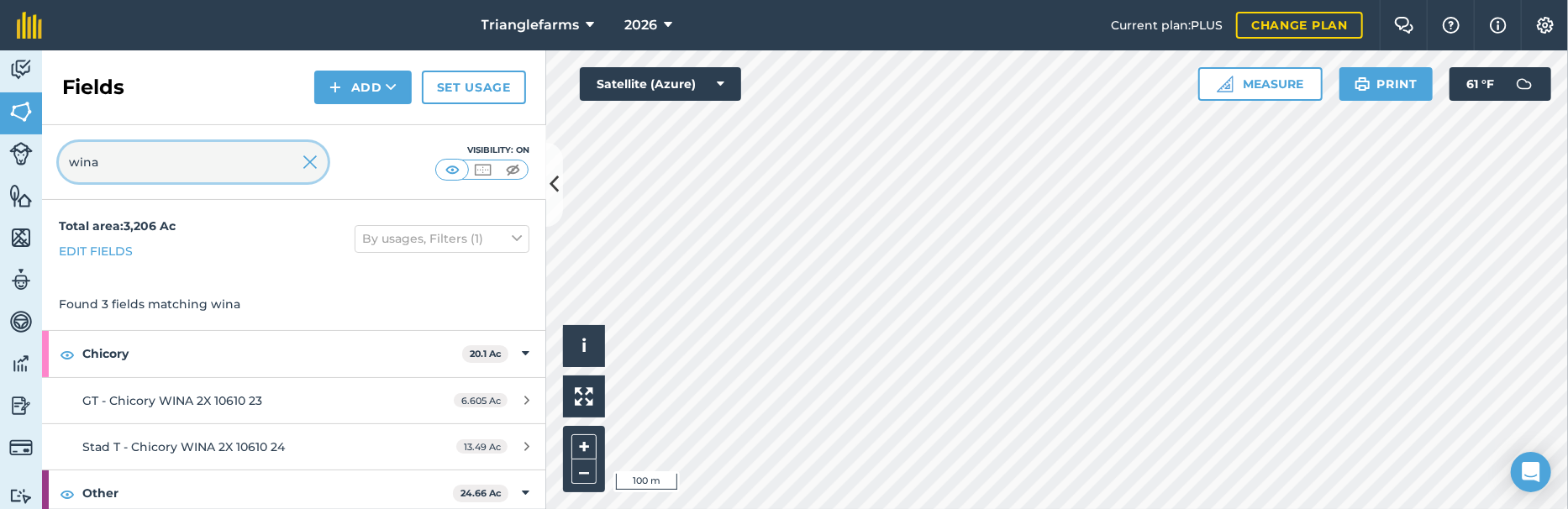
click at [171, 165] on input "wina" at bounding box center [193, 162] width 269 height 41
type input "des"
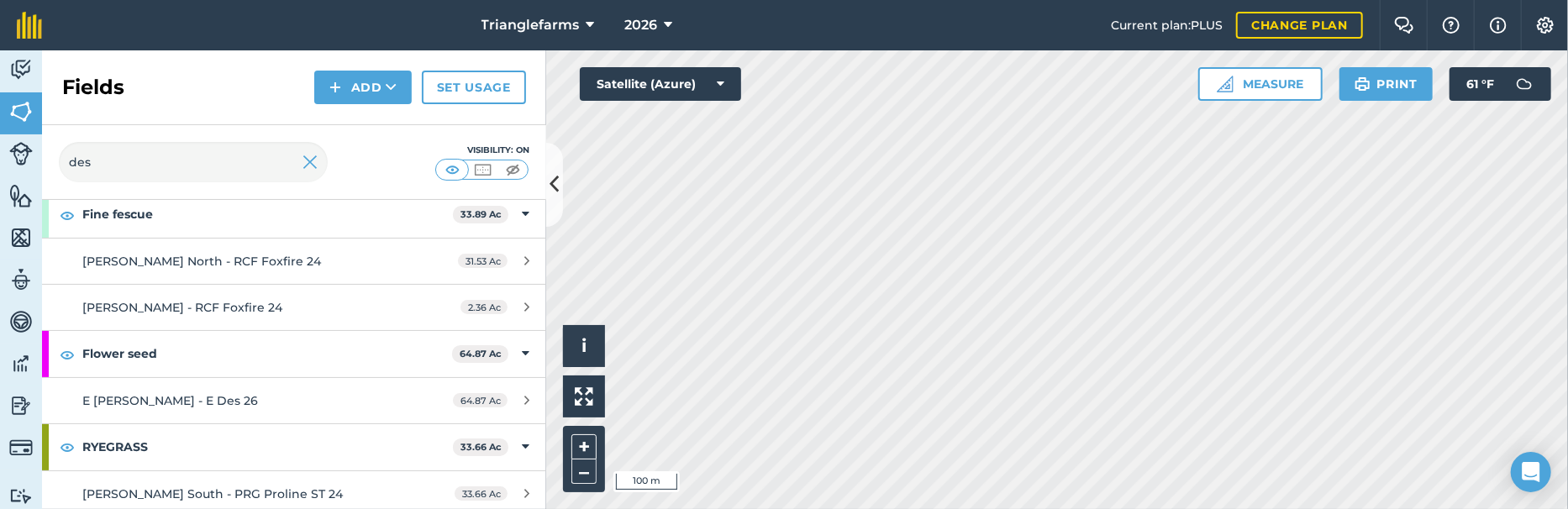
scroll to position [145, 0]
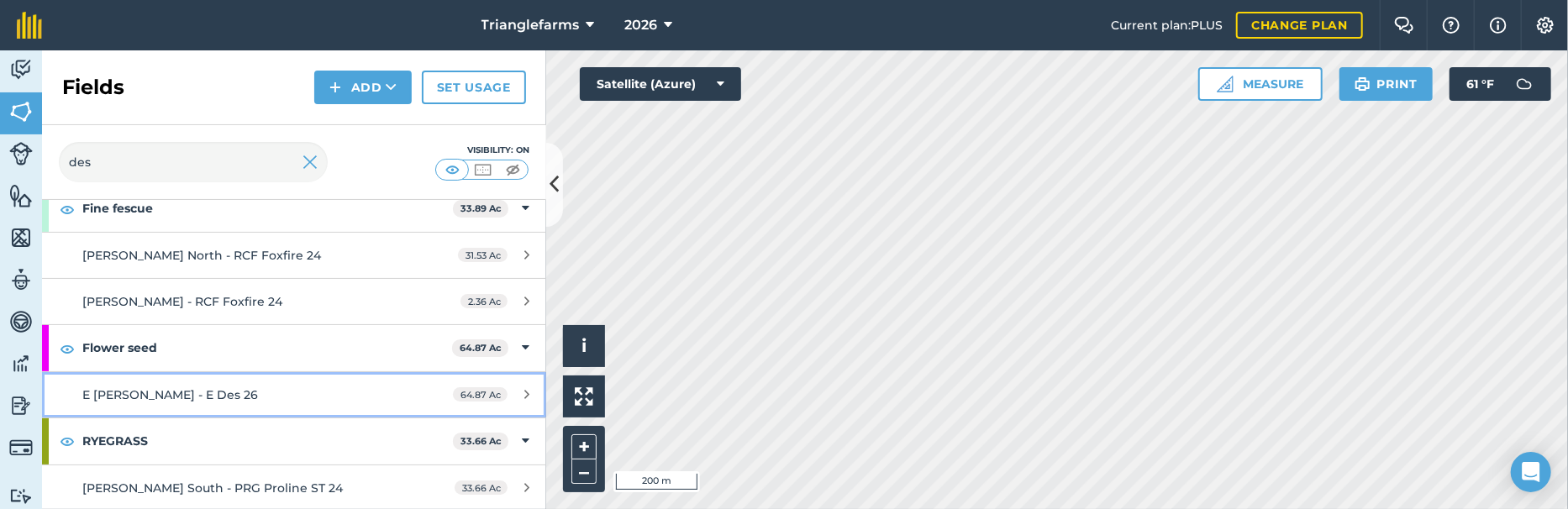
click at [186, 391] on span "E [PERSON_NAME] - E Des 26" at bounding box center [169, 395] width 175 height 16
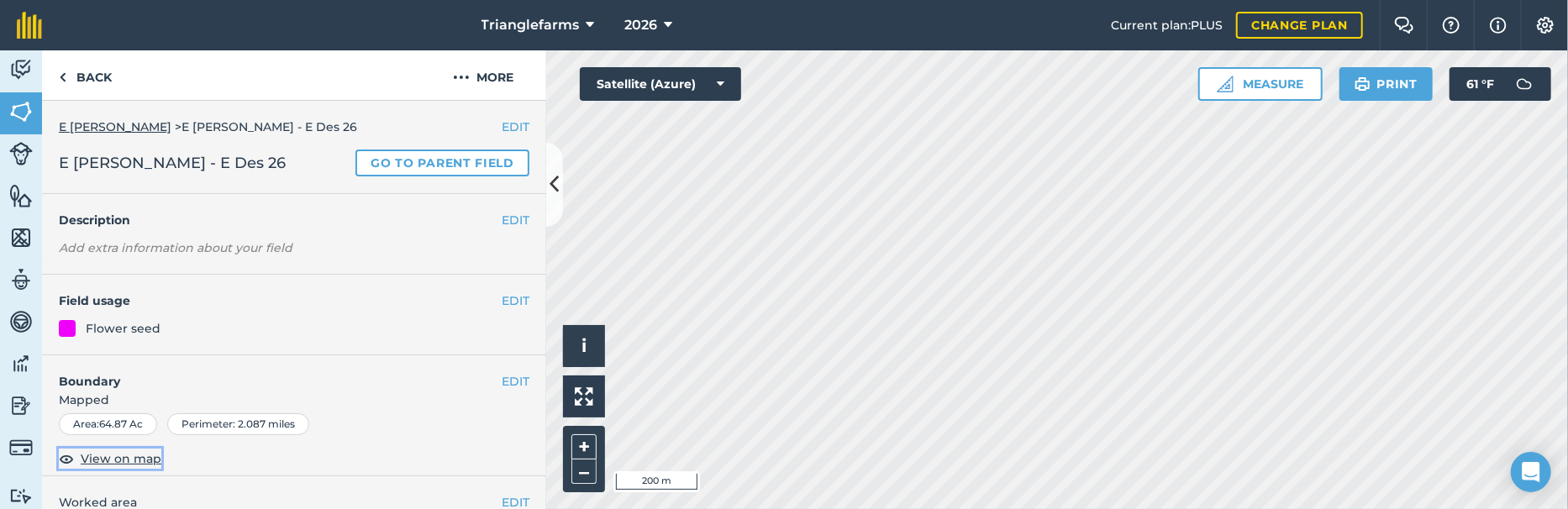
click at [128, 446] on span "View on map" at bounding box center [120, 458] width 80 height 18
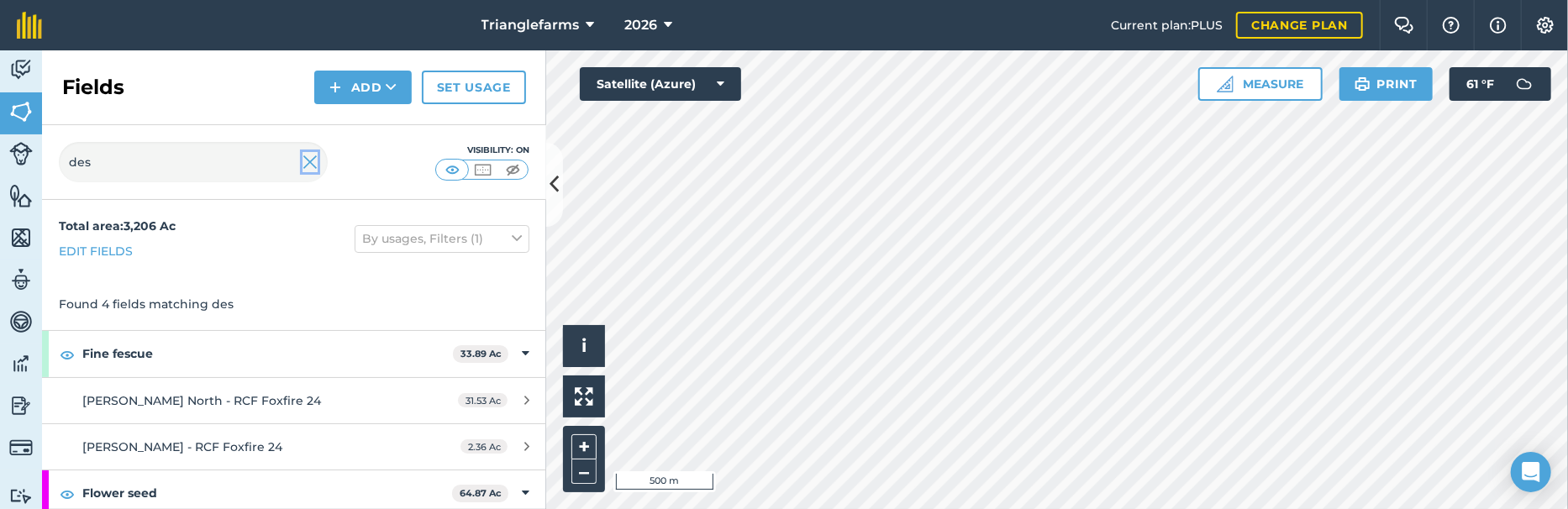
click at [303, 166] on img at bounding box center [310, 162] width 16 height 20
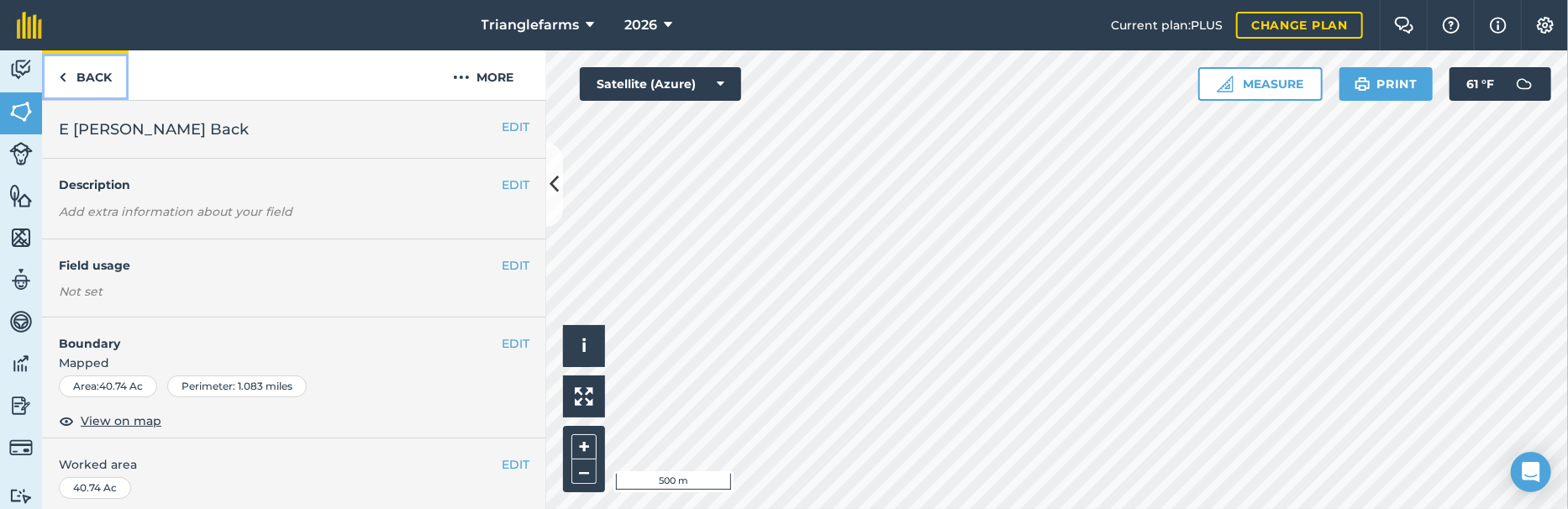
click at [94, 90] on link "Back" at bounding box center [86, 74] width 86 height 49
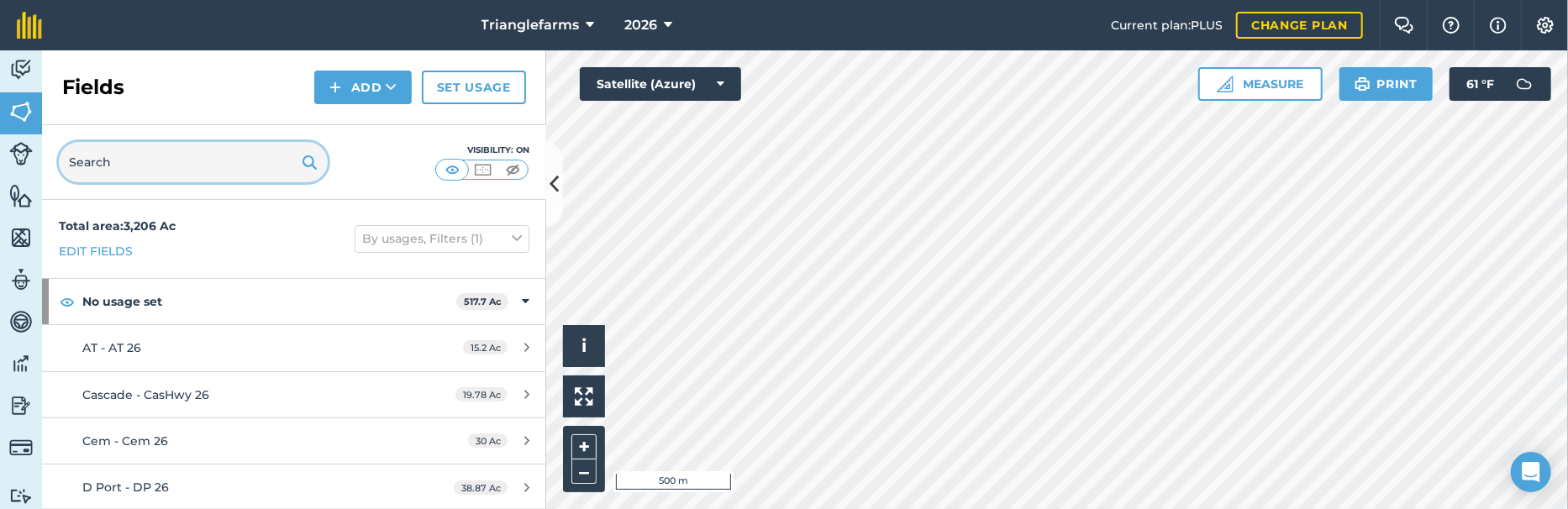
click at [151, 161] on input "text" at bounding box center [193, 162] width 269 height 41
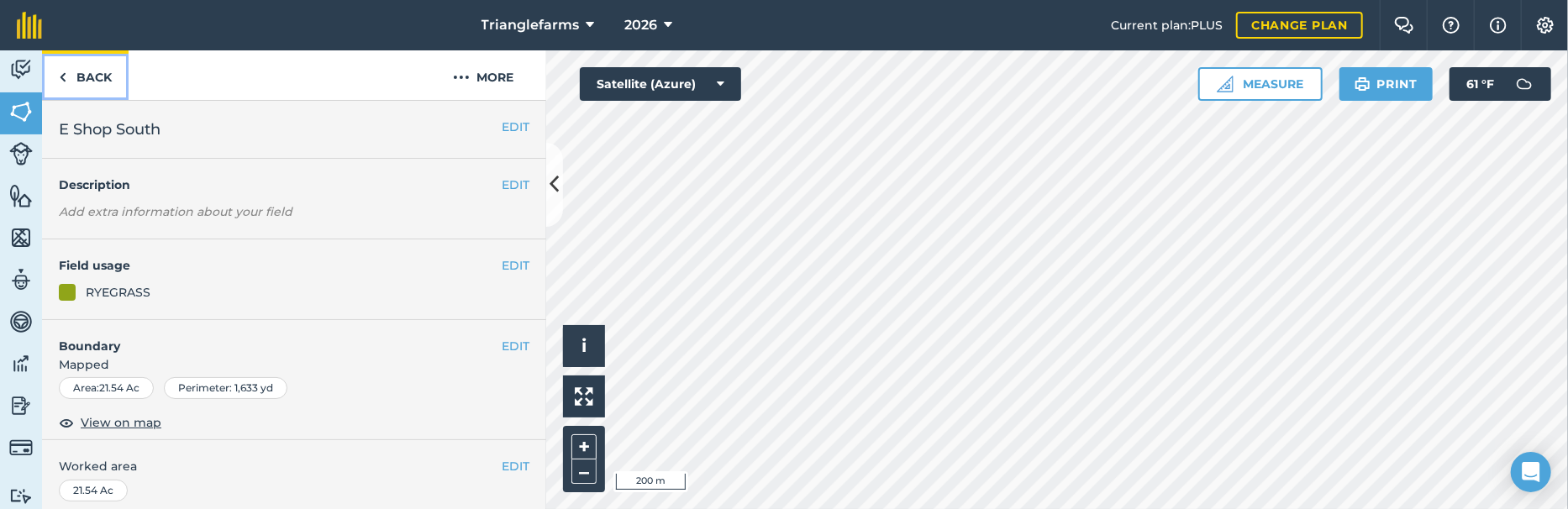
click at [100, 80] on link "Back" at bounding box center [86, 74] width 86 height 49
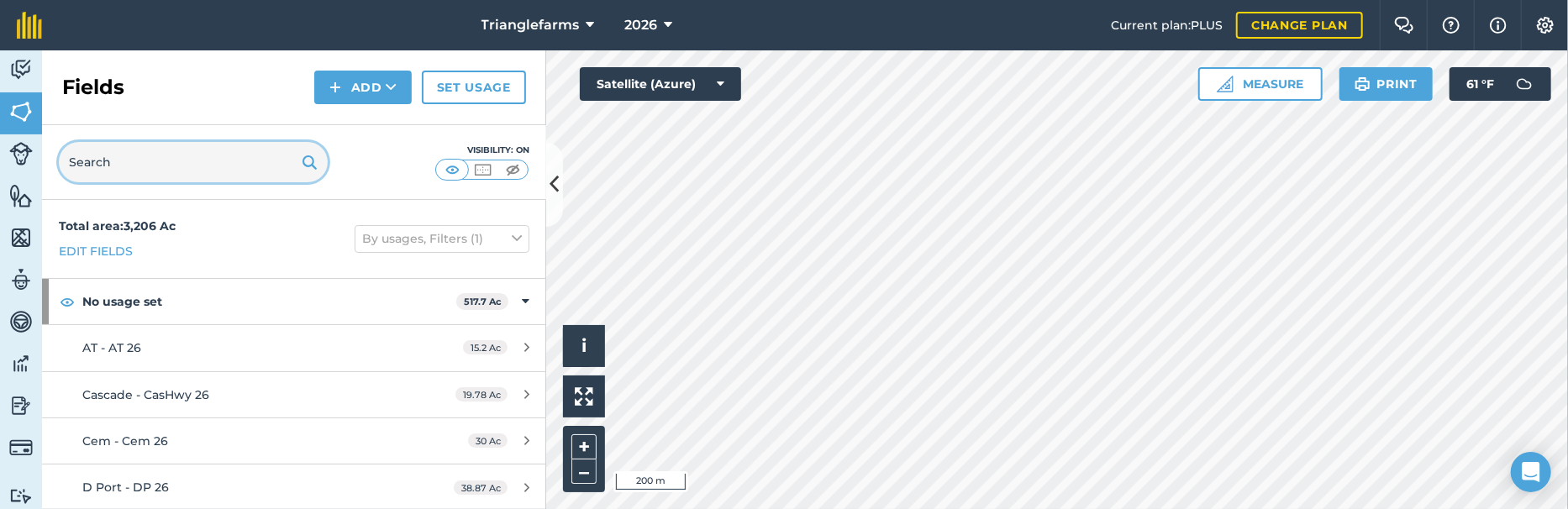
click at [166, 169] on input "text" at bounding box center [193, 162] width 269 height 41
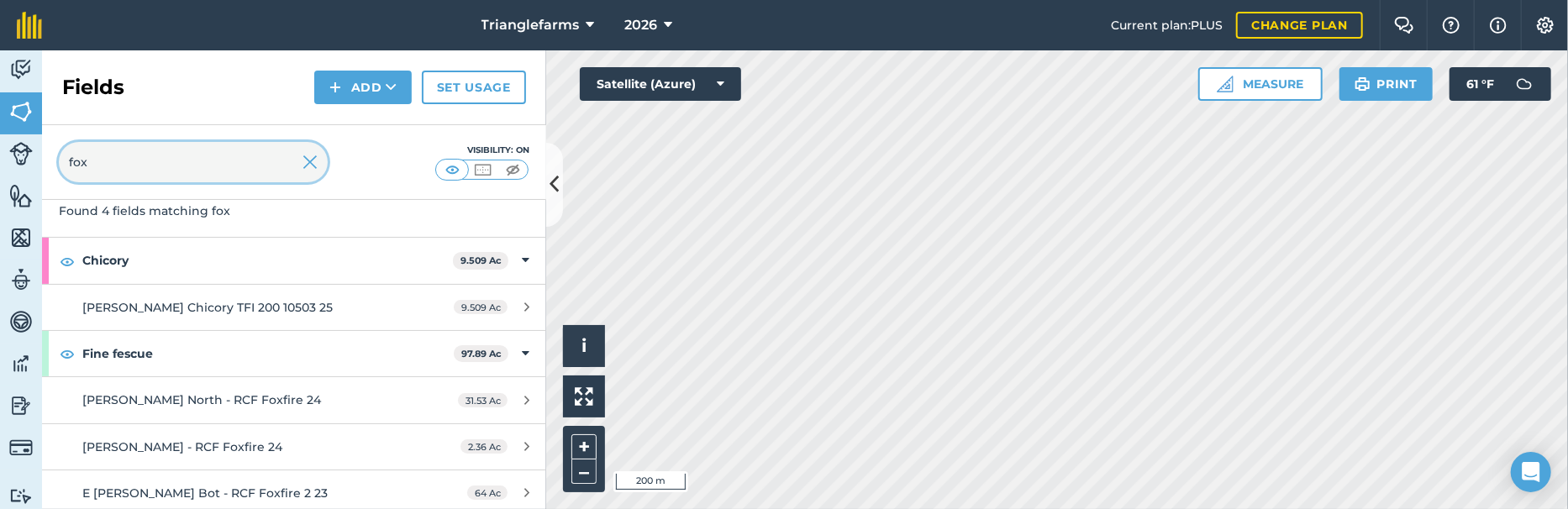
scroll to position [99, 0]
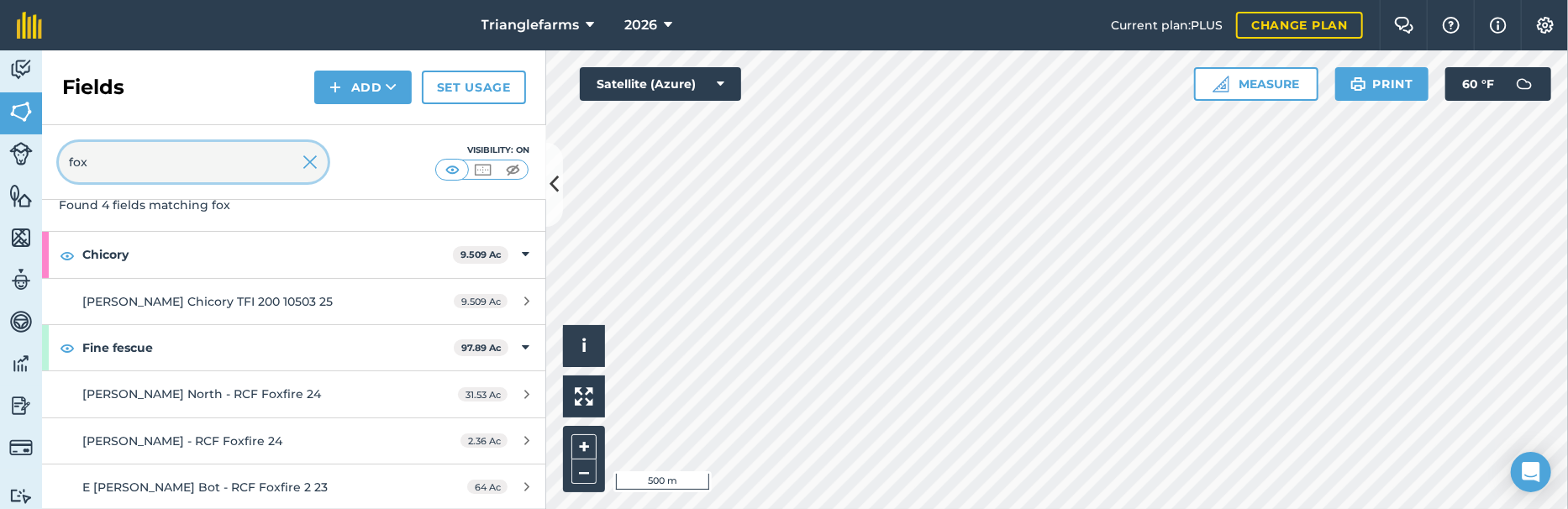
click at [130, 166] on input "fox" at bounding box center [193, 162] width 269 height 41
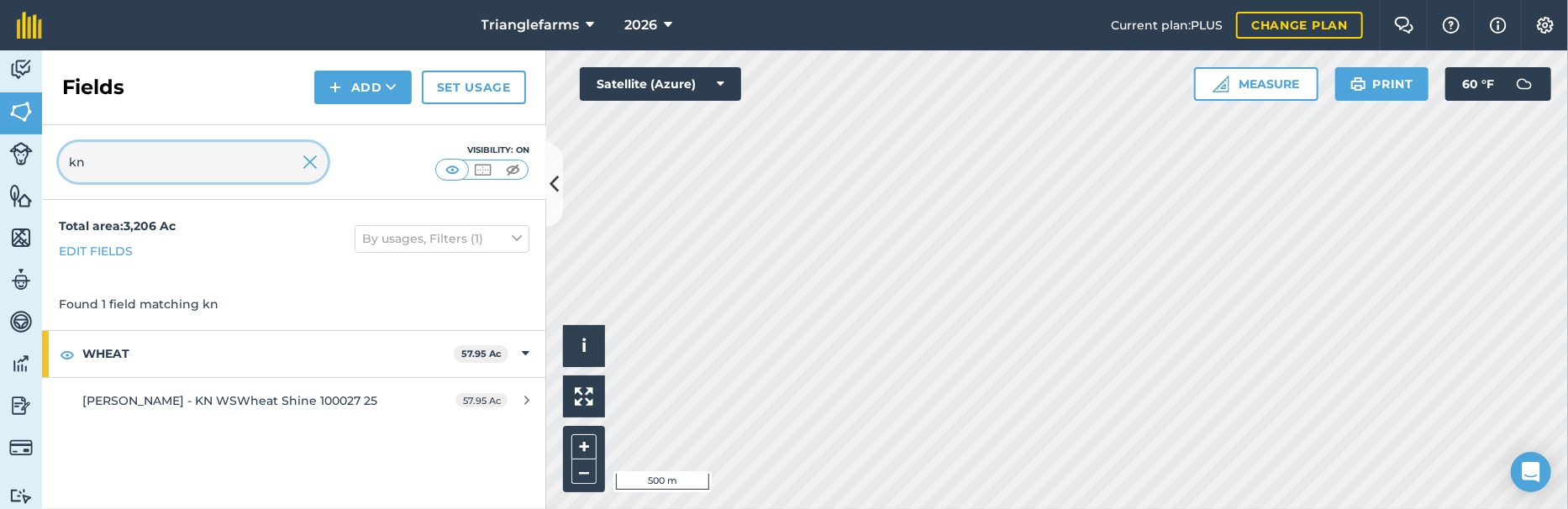
click at [134, 171] on input "kn" at bounding box center [193, 162] width 269 height 41
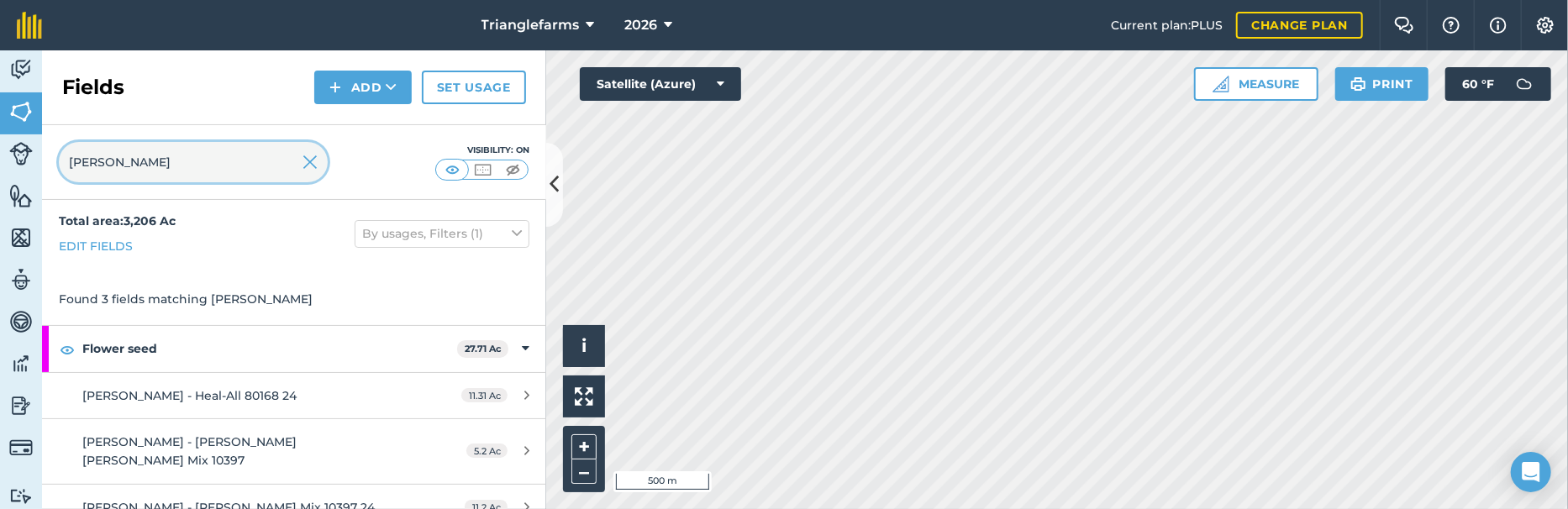
scroll to position [7, 0]
click at [143, 187] on div "[PERSON_NAME] Visibility: On" at bounding box center [295, 162] width 505 height 75
click at [161, 169] on input "[PERSON_NAME]" at bounding box center [193, 162] width 269 height 41
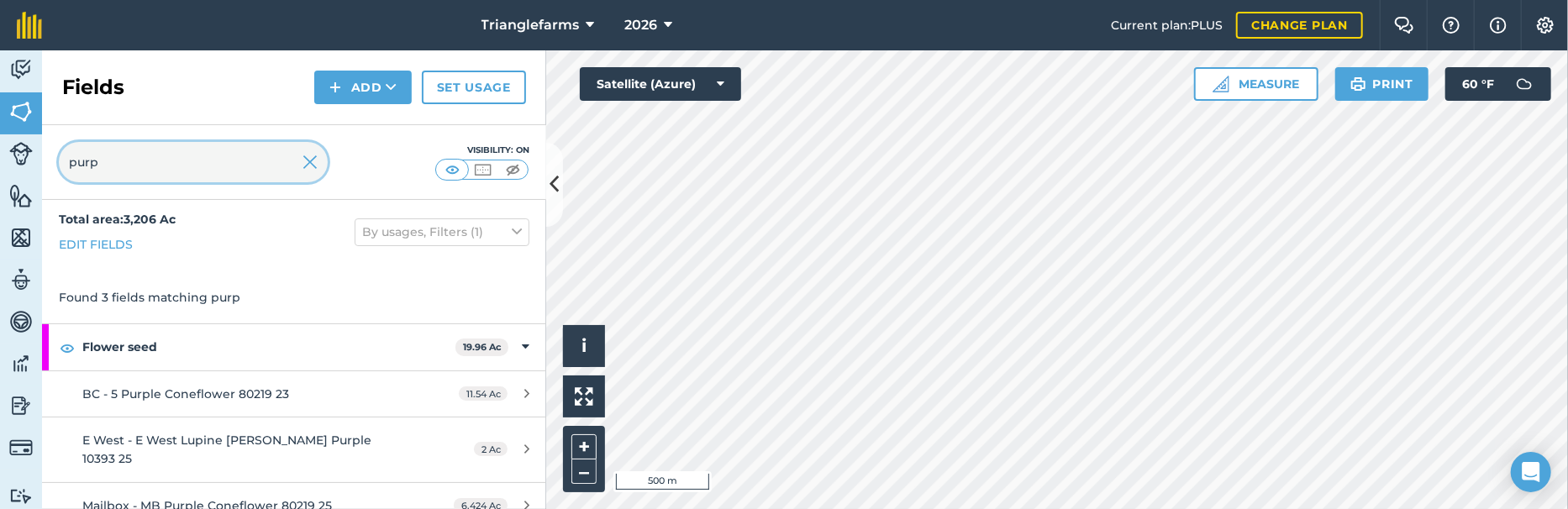
type input "purp"
click at [404, 22] on nav "Trianglefarms 2026" at bounding box center [585, 25] width 1052 height 50
